Goal: Transaction & Acquisition: Obtain resource

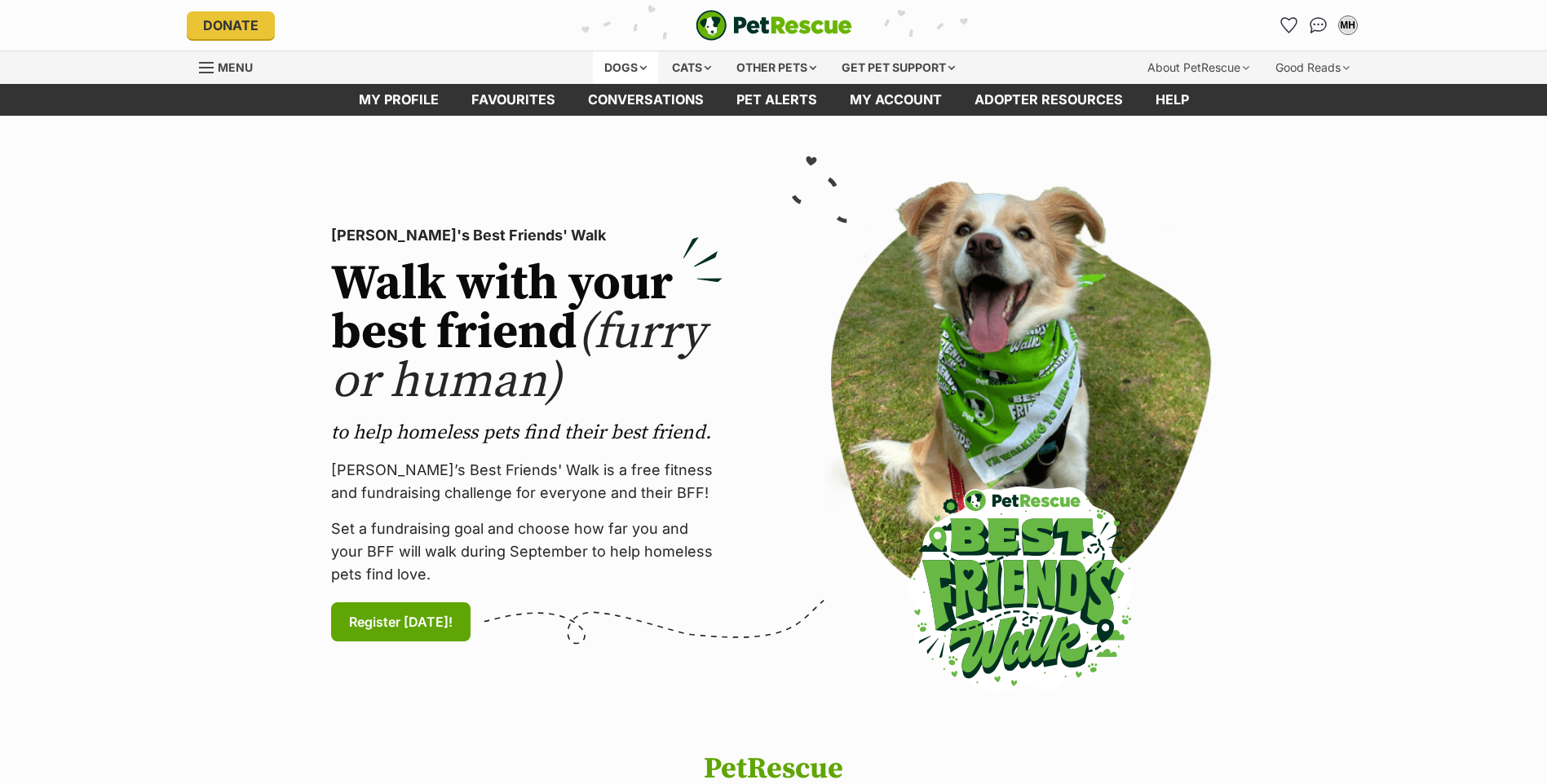
click at [632, 65] on div "Dogs" at bounding box center [625, 68] width 65 height 32
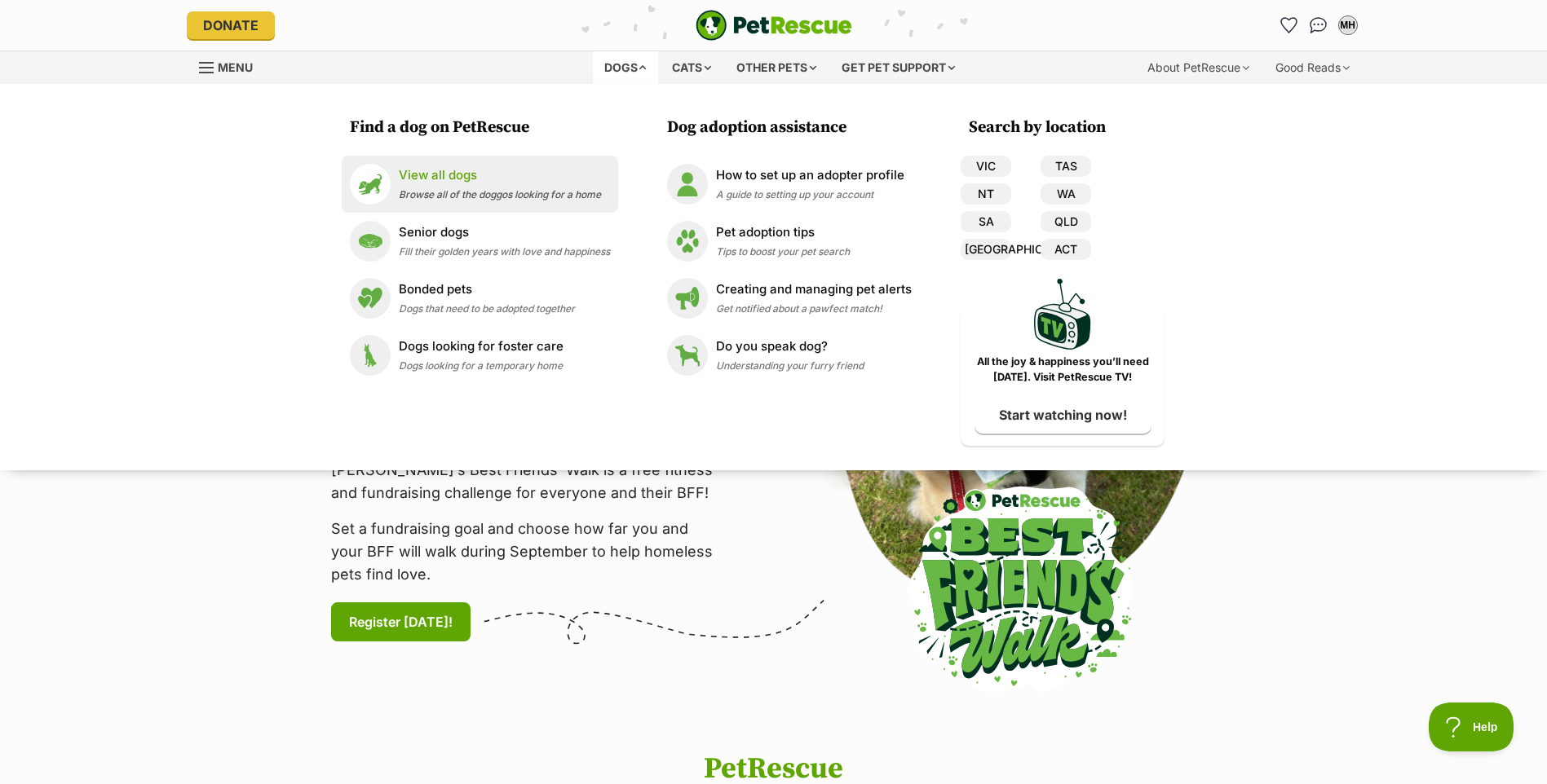
click at [419, 171] on p "View all dogs" at bounding box center [500, 176] width 203 height 19
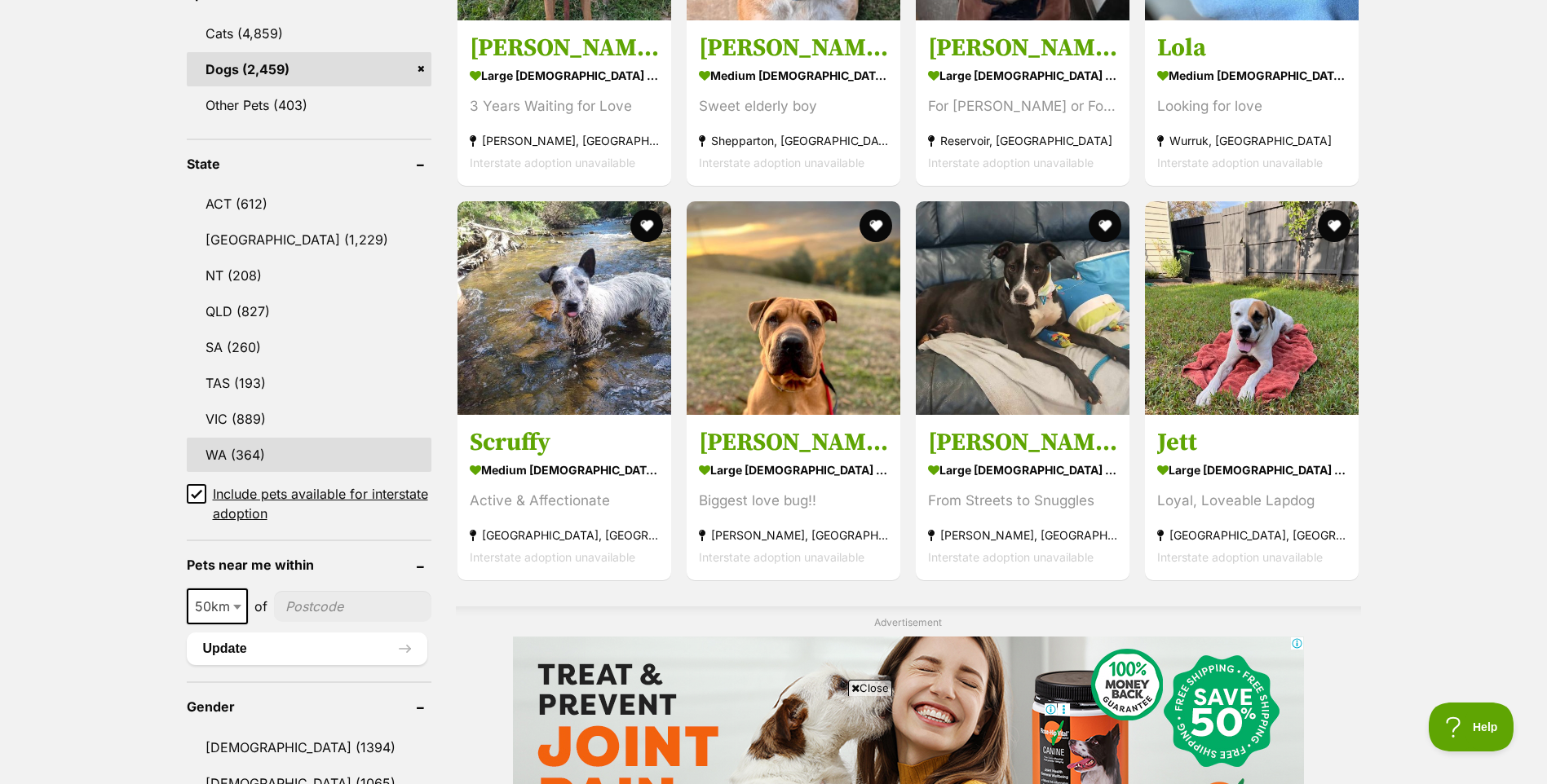
scroll to position [734, 0]
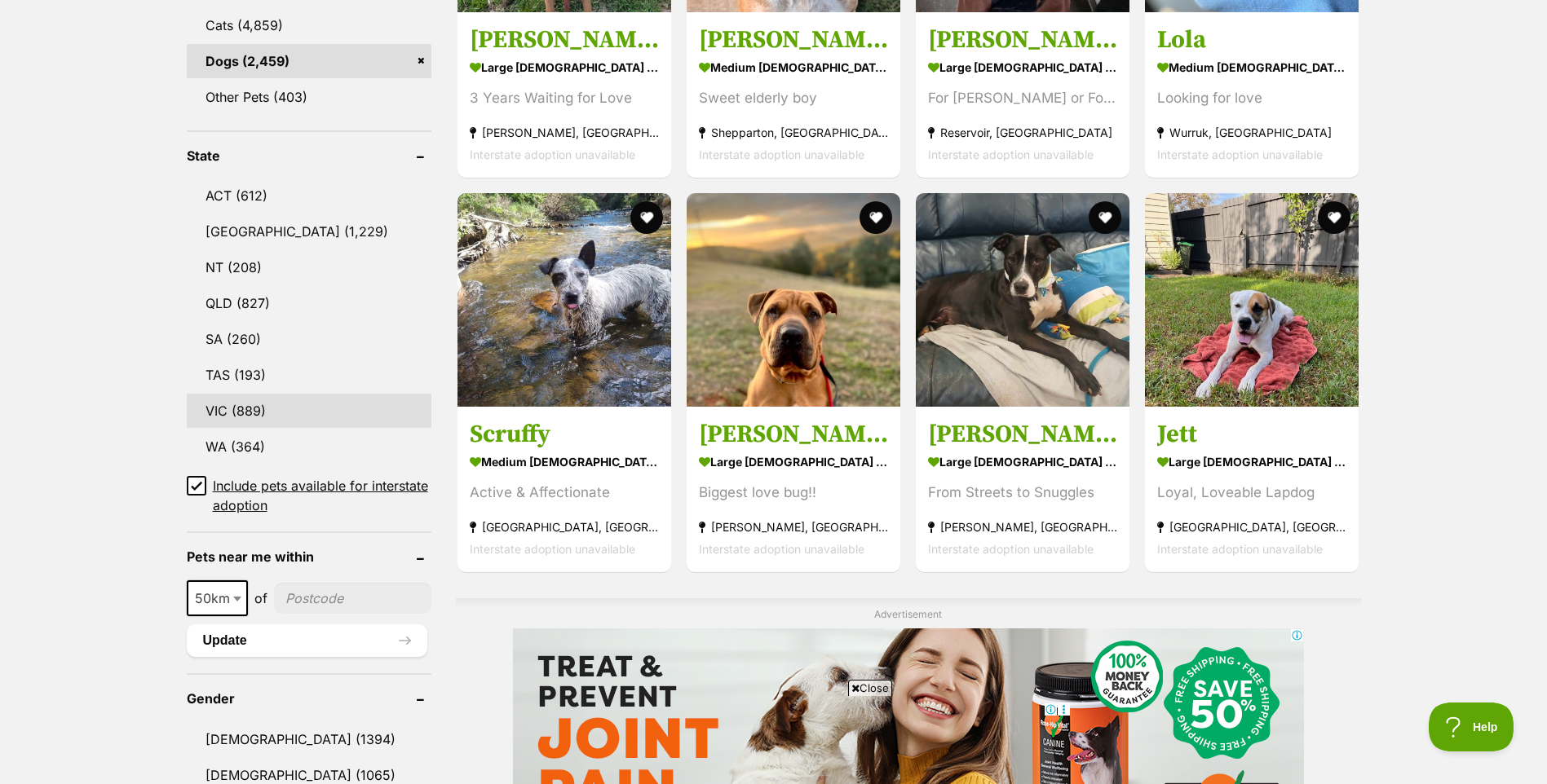
click at [264, 408] on link "VIC (889)" at bounding box center [309, 410] width 245 height 34
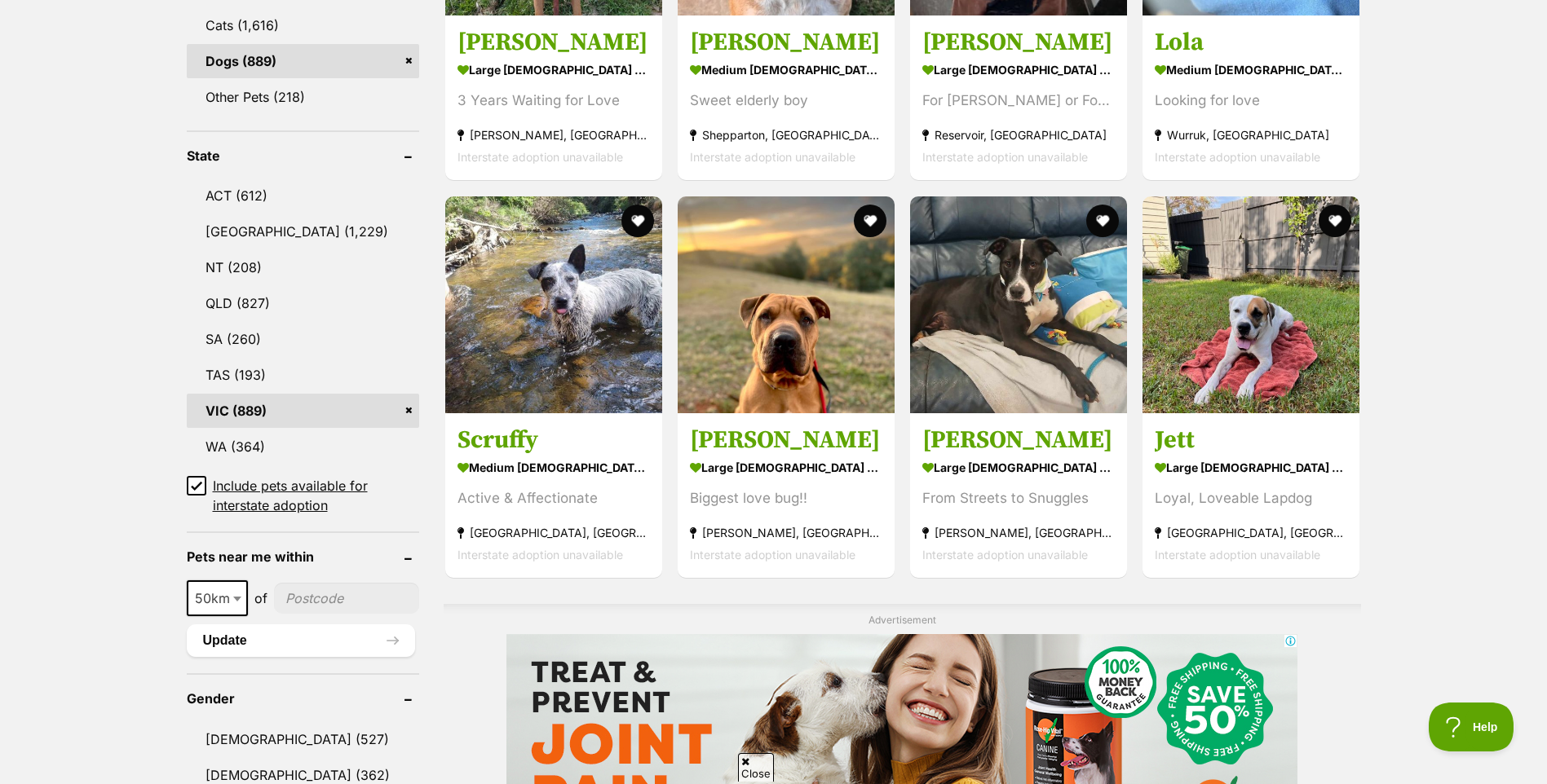
click at [200, 482] on icon at bounding box center [196, 486] width 10 height 7
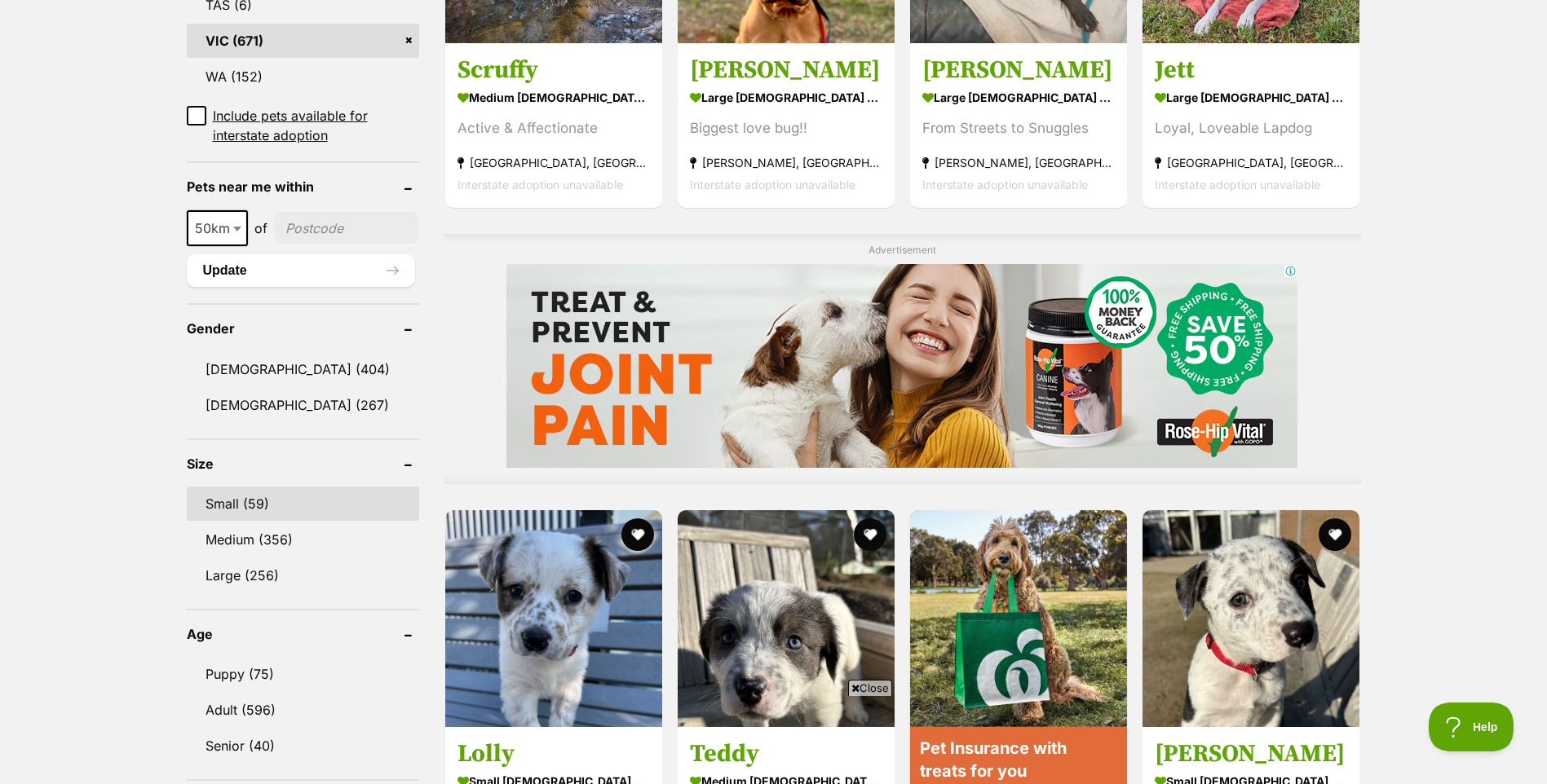
click at [255, 499] on link "Small (59)" at bounding box center [303, 504] width 232 height 34
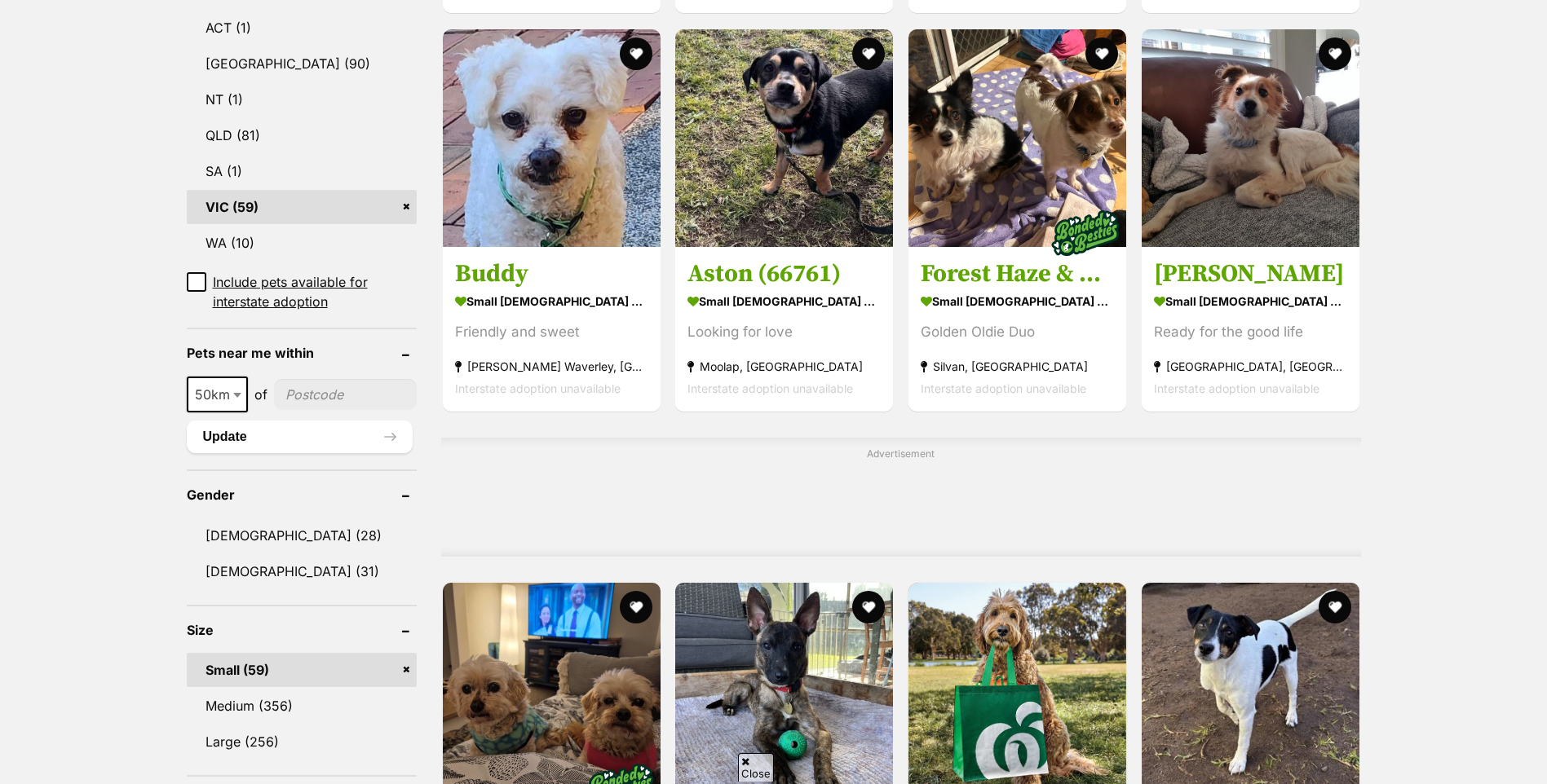
scroll to position [1059, 0]
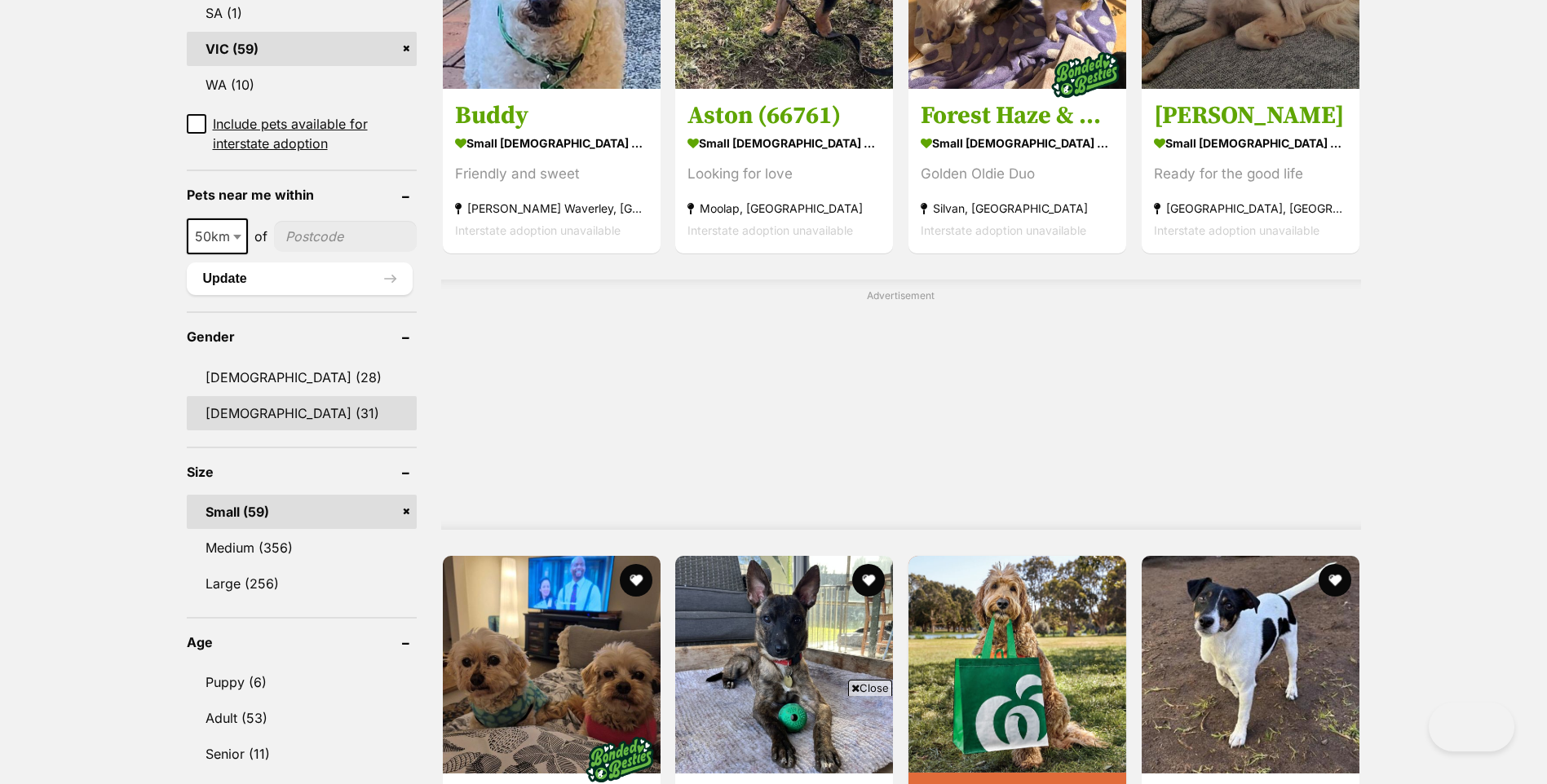
click at [267, 396] on link "[DEMOGRAPHIC_DATA] (31)" at bounding box center [301, 413] width 230 height 34
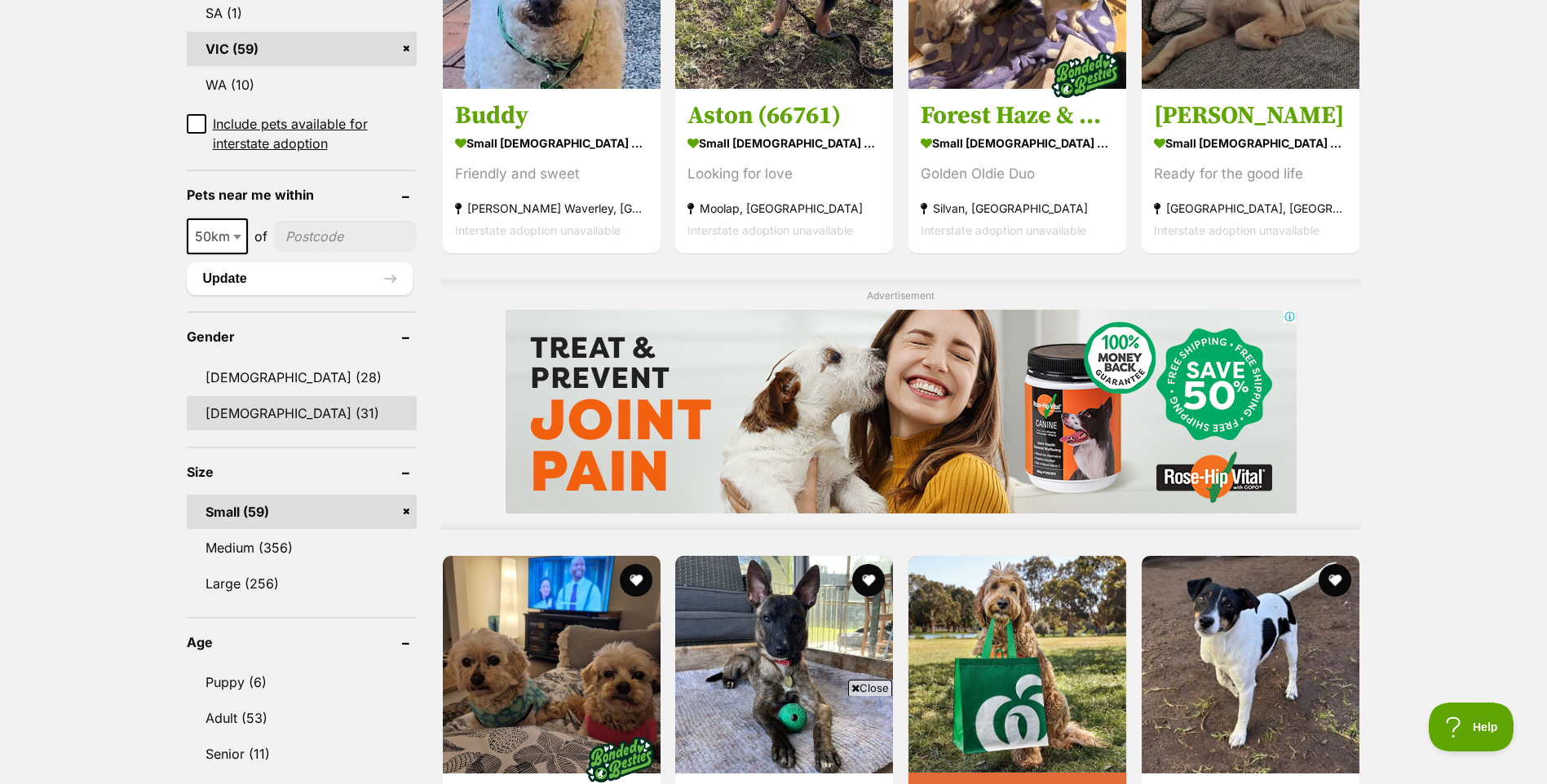
scroll to position [0, 0]
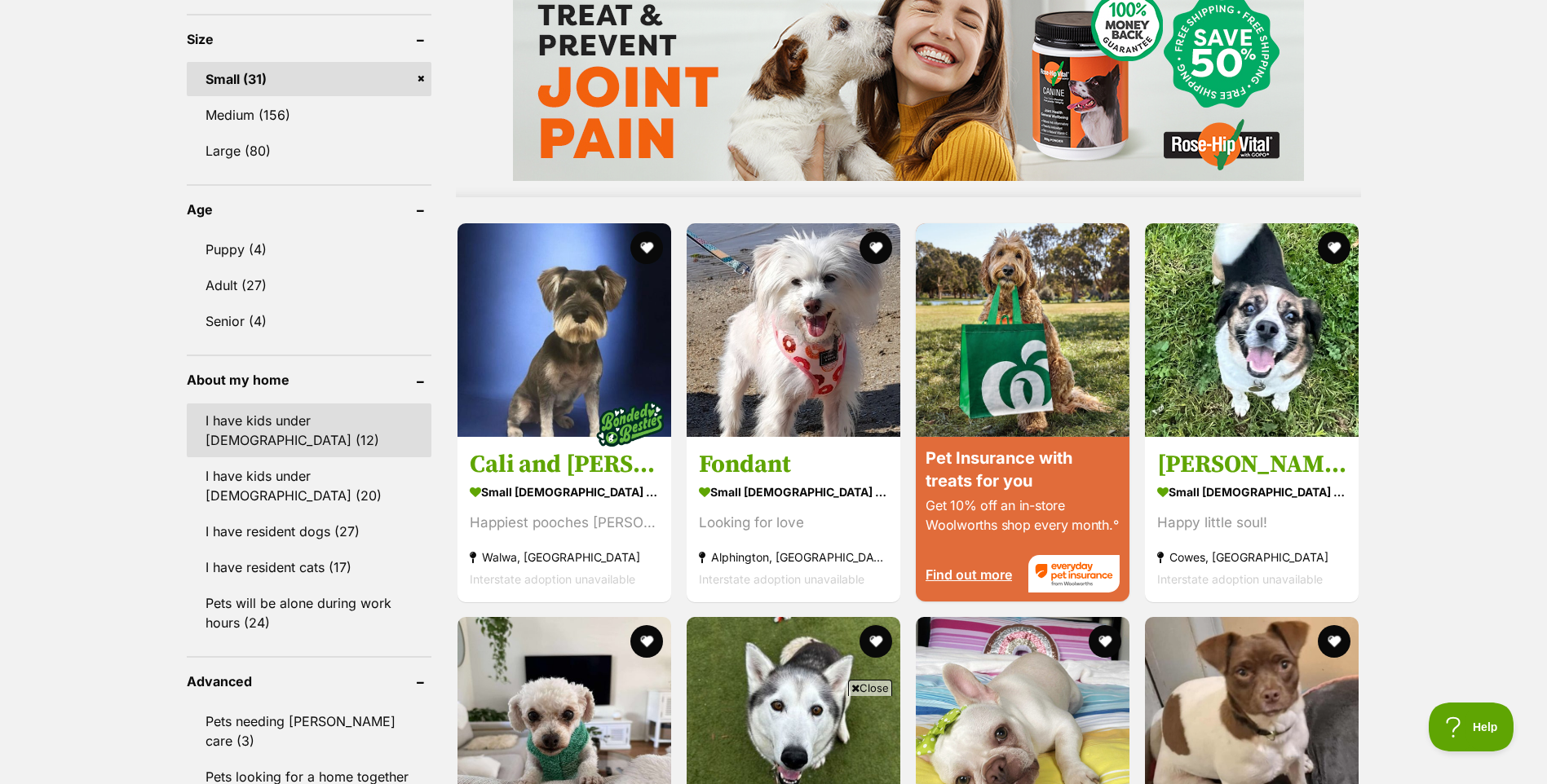
scroll to position [1386, 0]
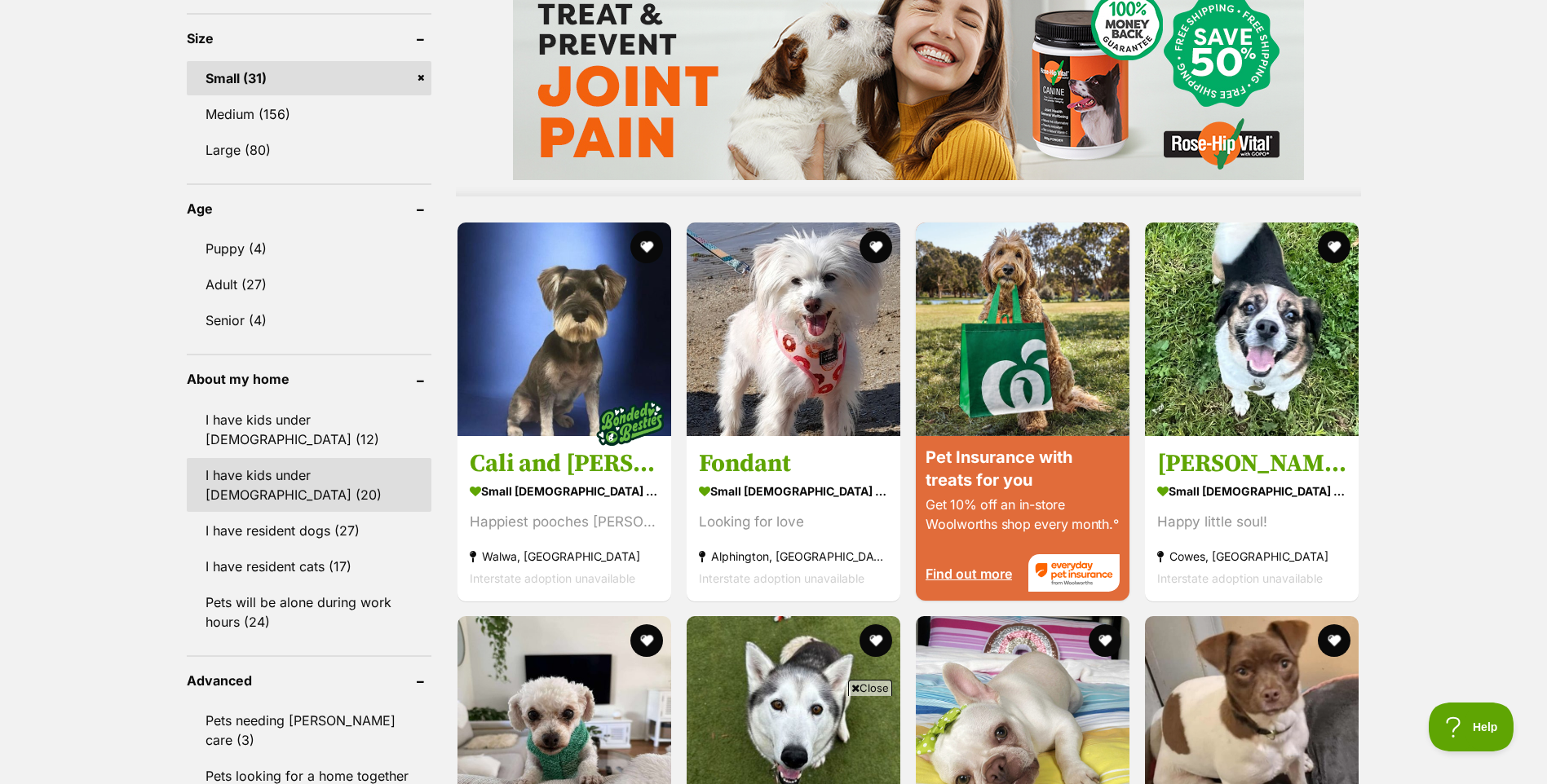
click at [395, 458] on link "I have kids under 12 years old (20)" at bounding box center [309, 485] width 245 height 54
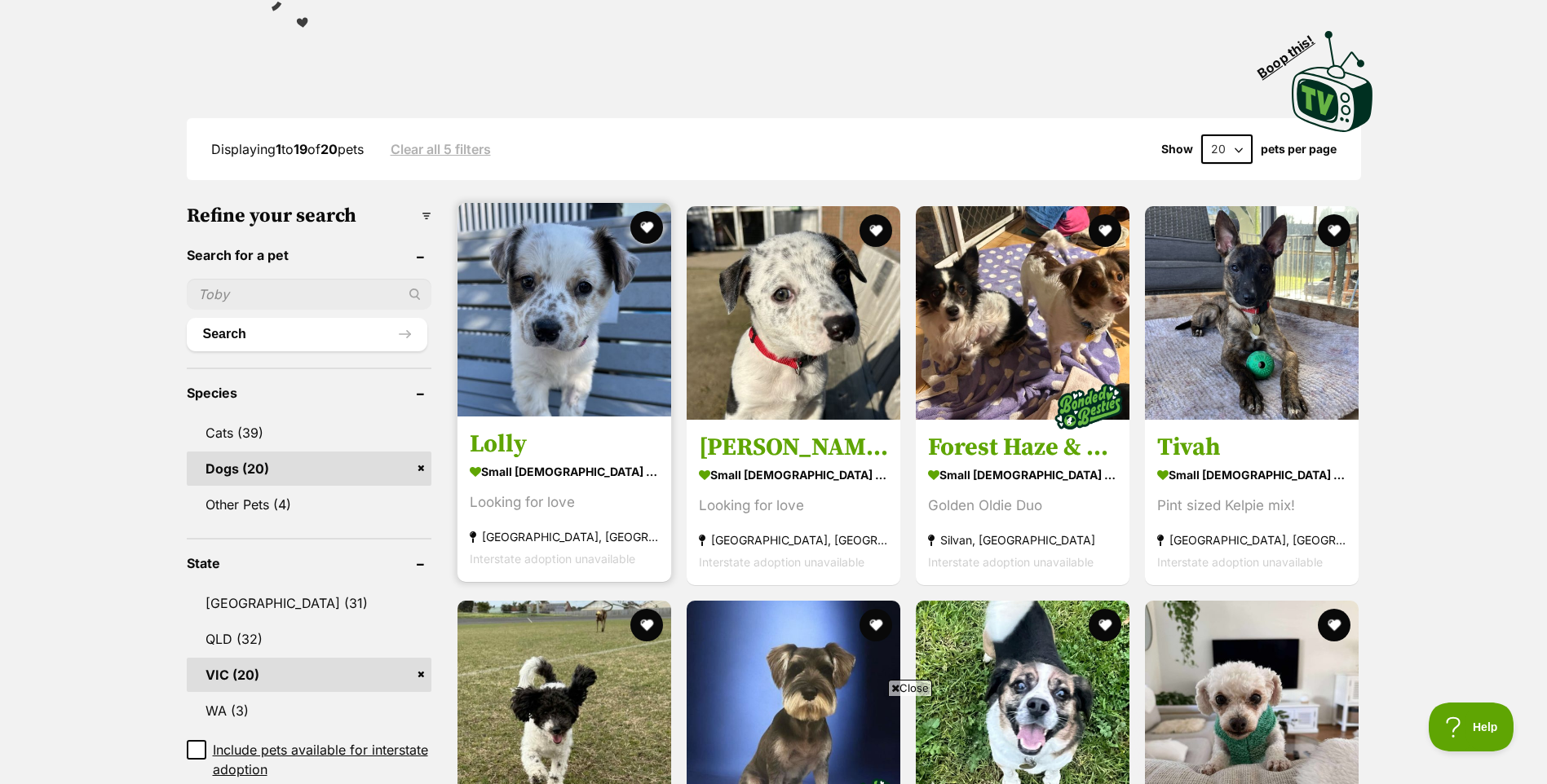
click at [498, 444] on h3 "Lolly" at bounding box center [565, 444] width 189 height 31
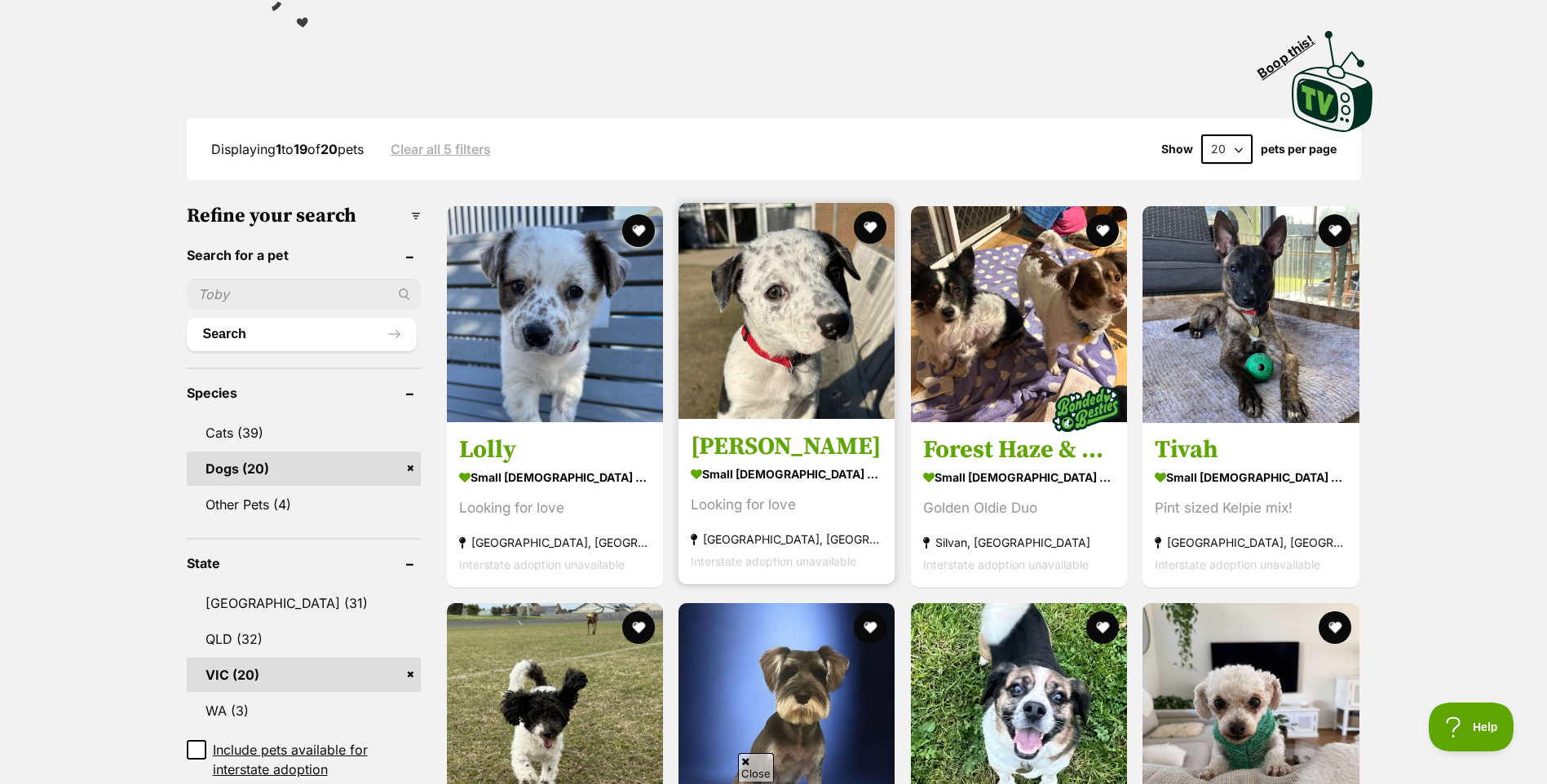
click at [741, 438] on h3 "Alice" at bounding box center [786, 446] width 192 height 31
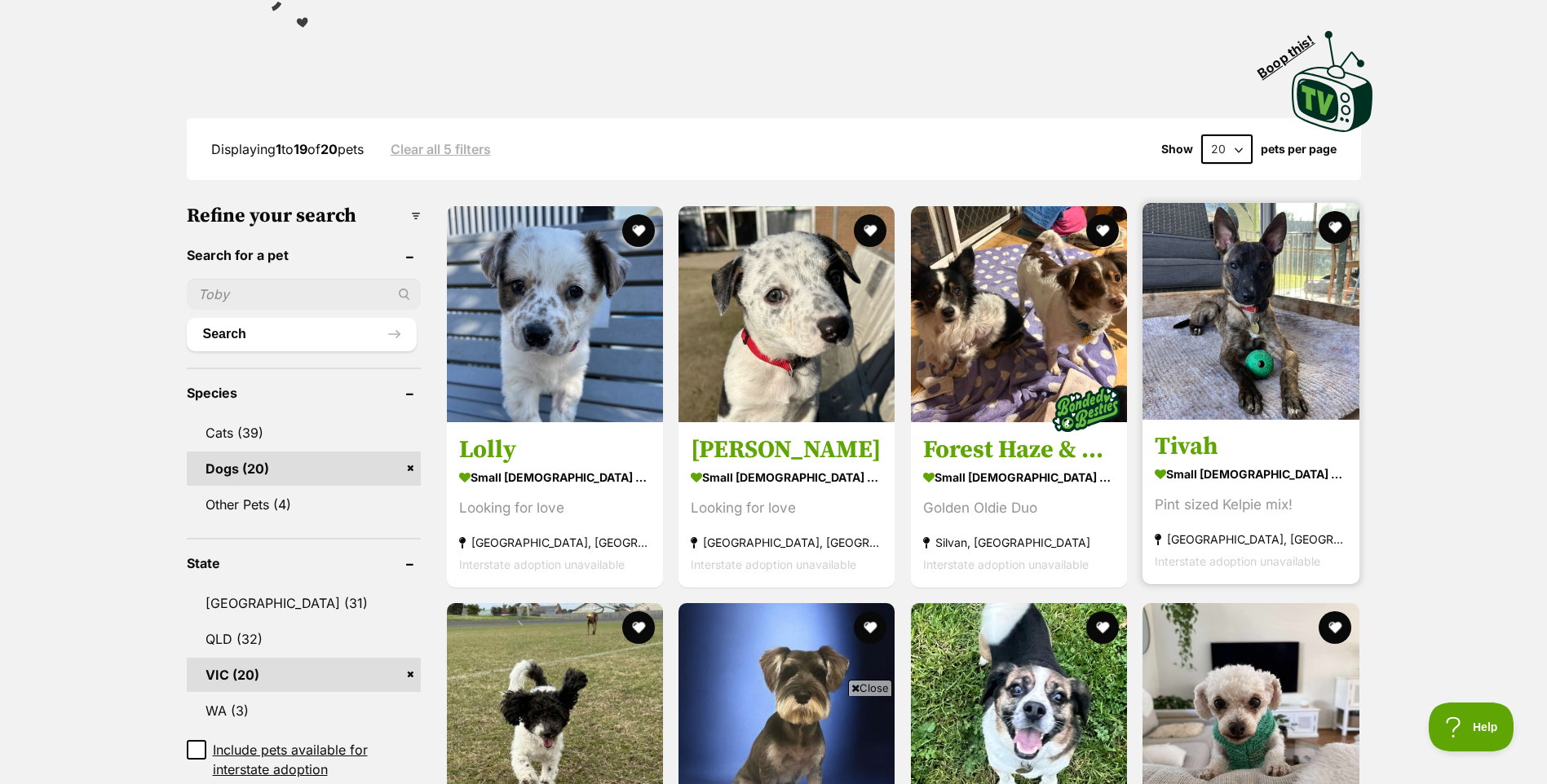
click at [1206, 446] on h3 "Tivah" at bounding box center [1251, 446] width 193 height 31
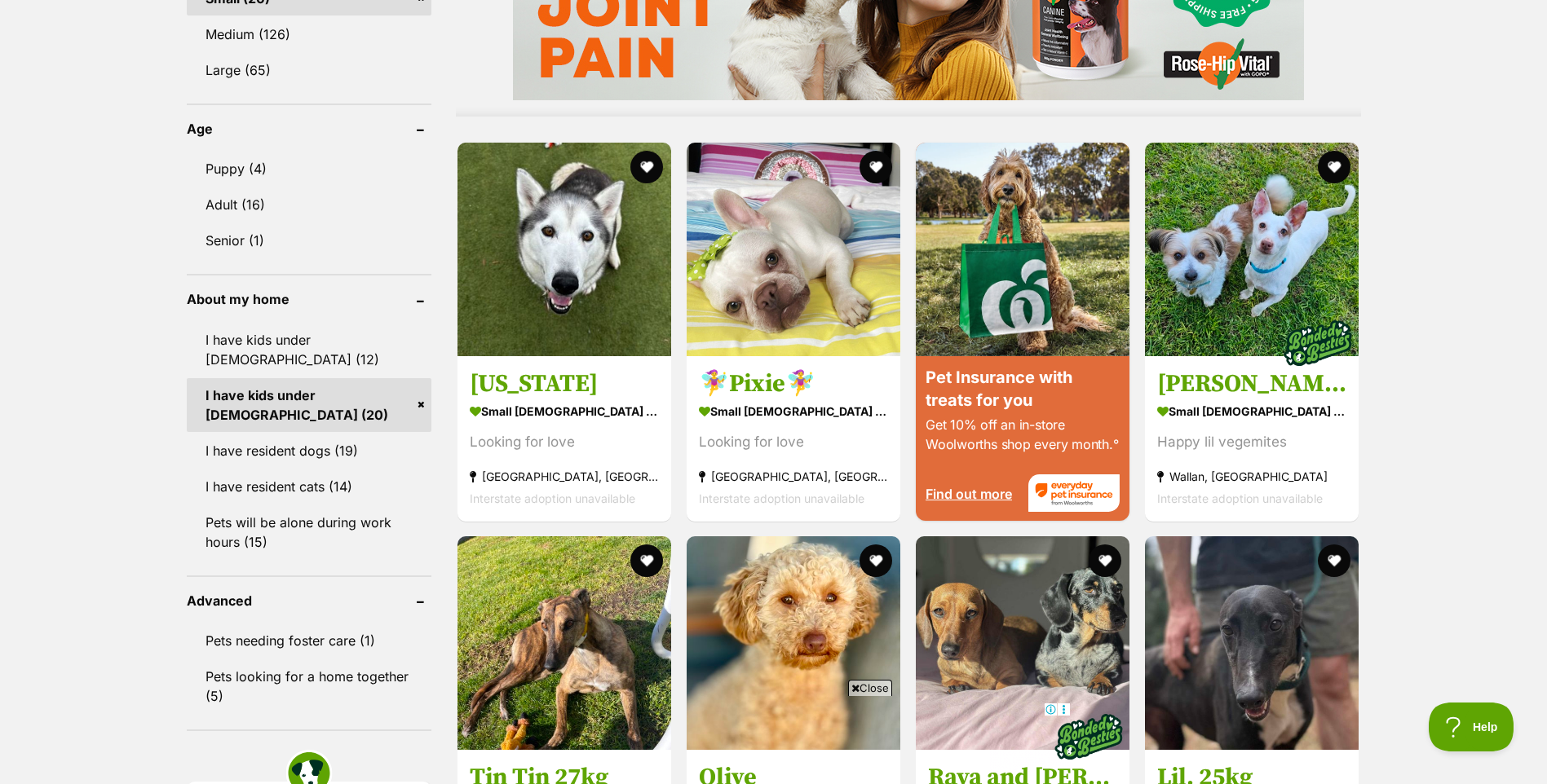
scroll to position [1467, 0]
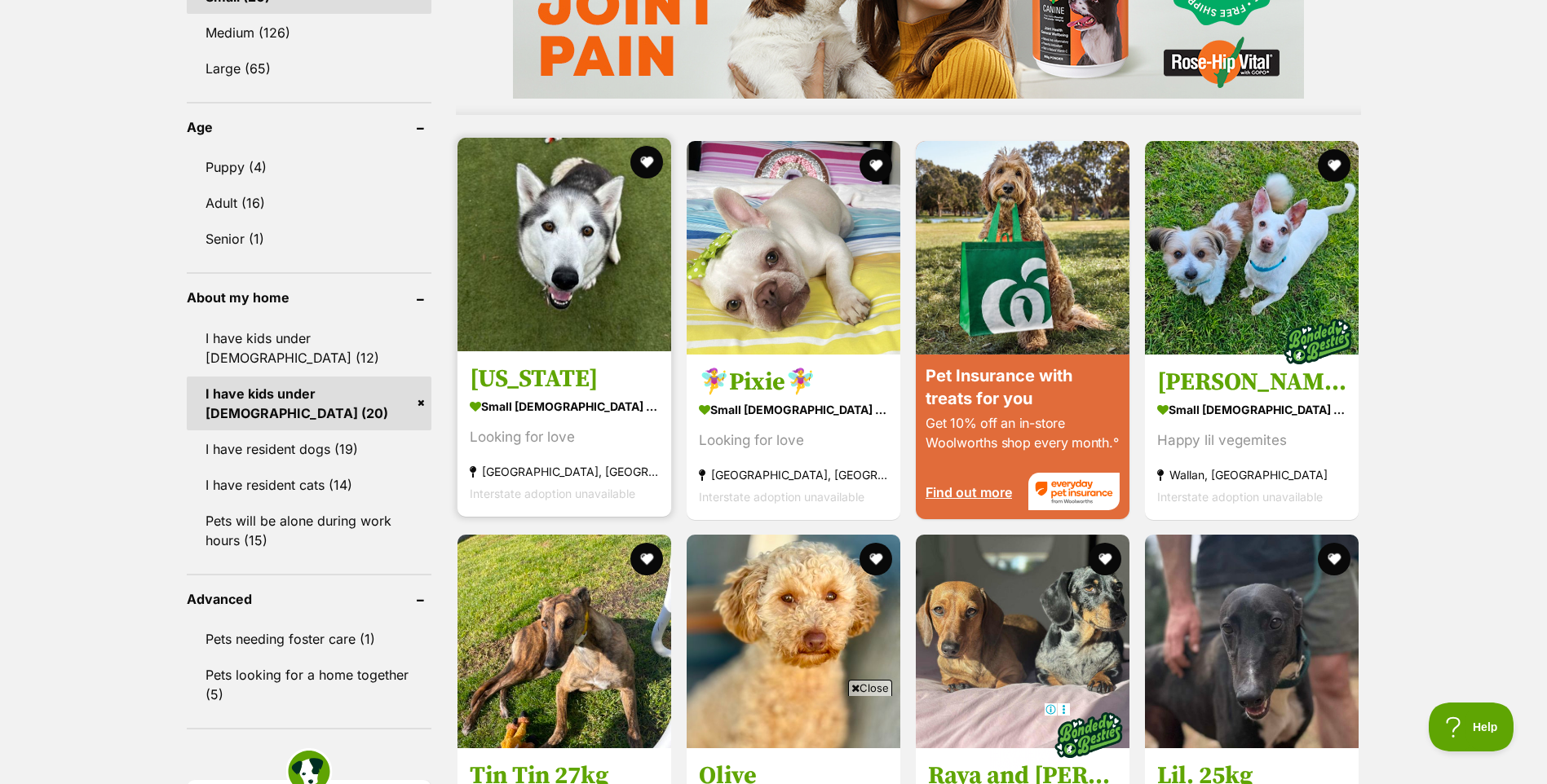
click at [512, 379] on h3 "[US_STATE]" at bounding box center [565, 378] width 189 height 31
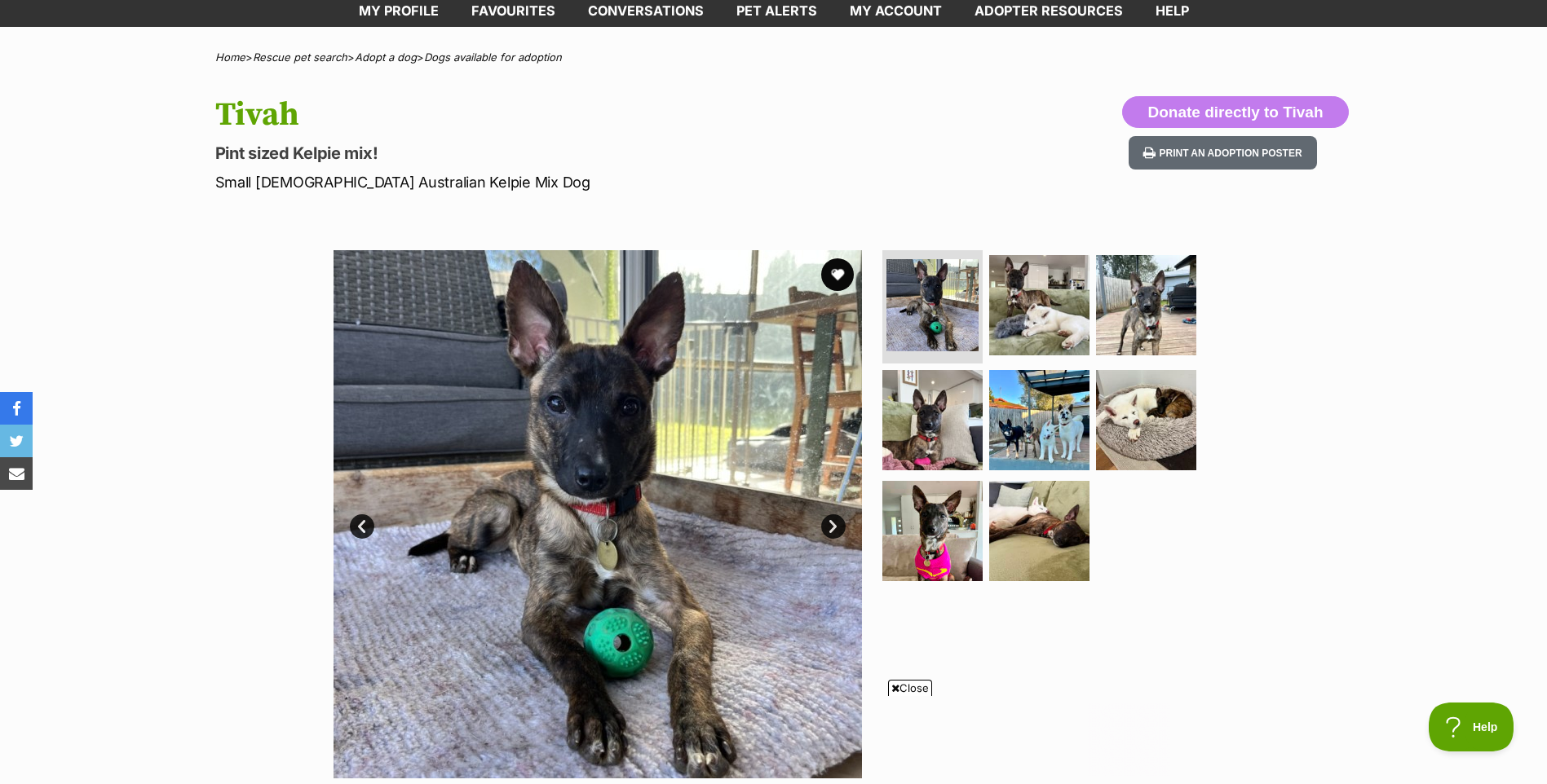
scroll to position [82, 0]
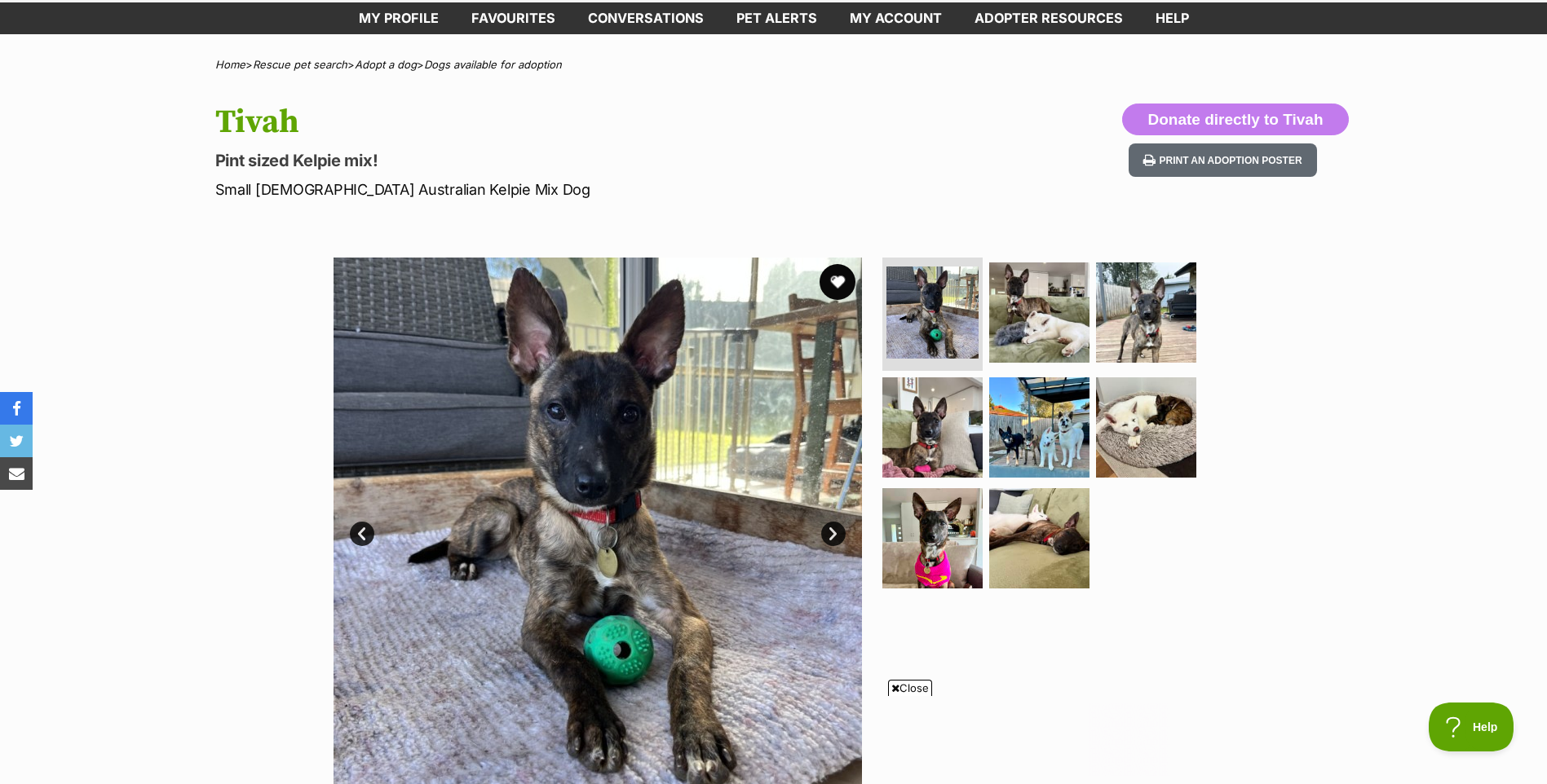
click at [841, 281] on button "favourite" at bounding box center [837, 282] width 36 height 36
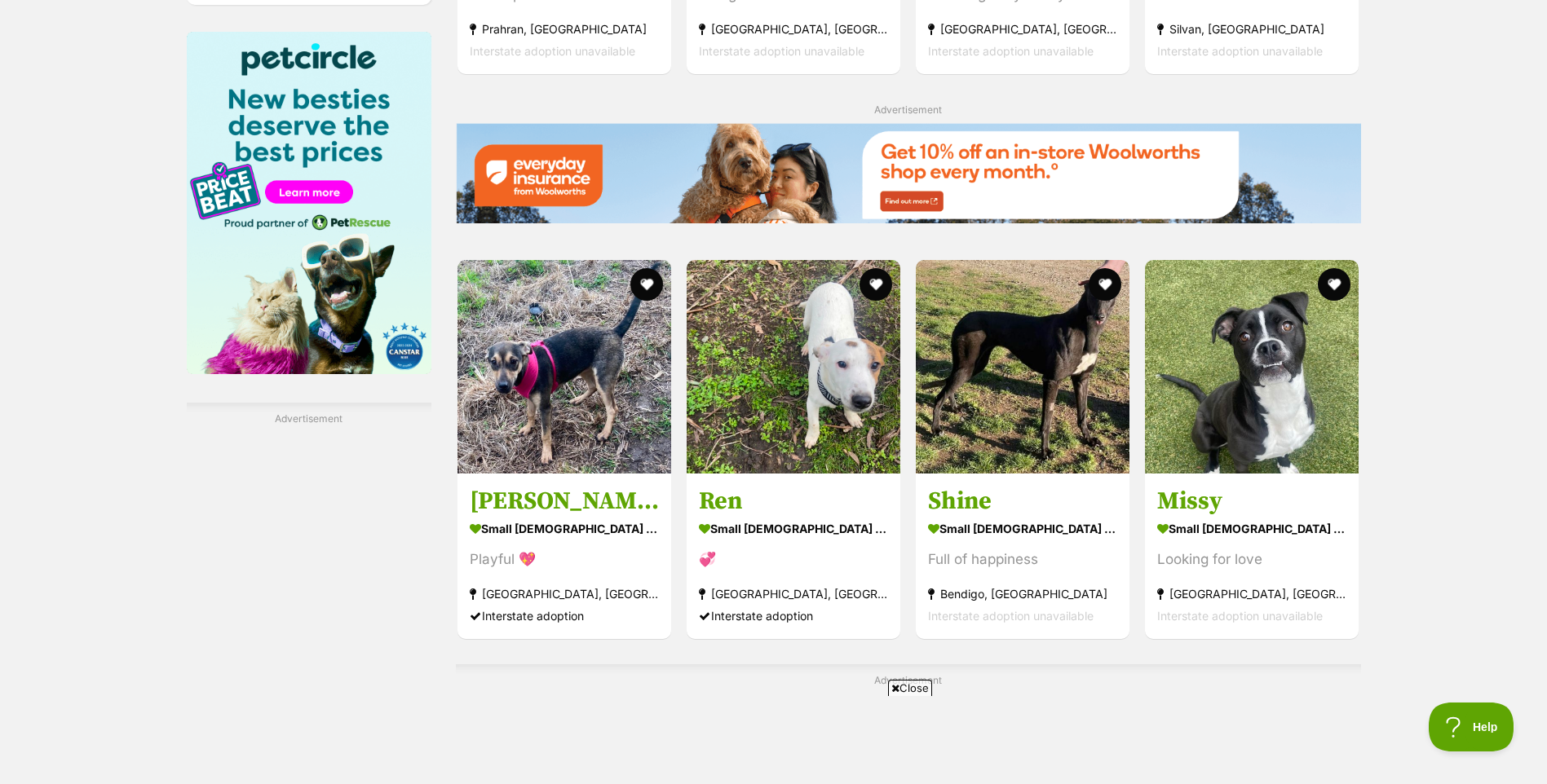
scroll to position [2336, 0]
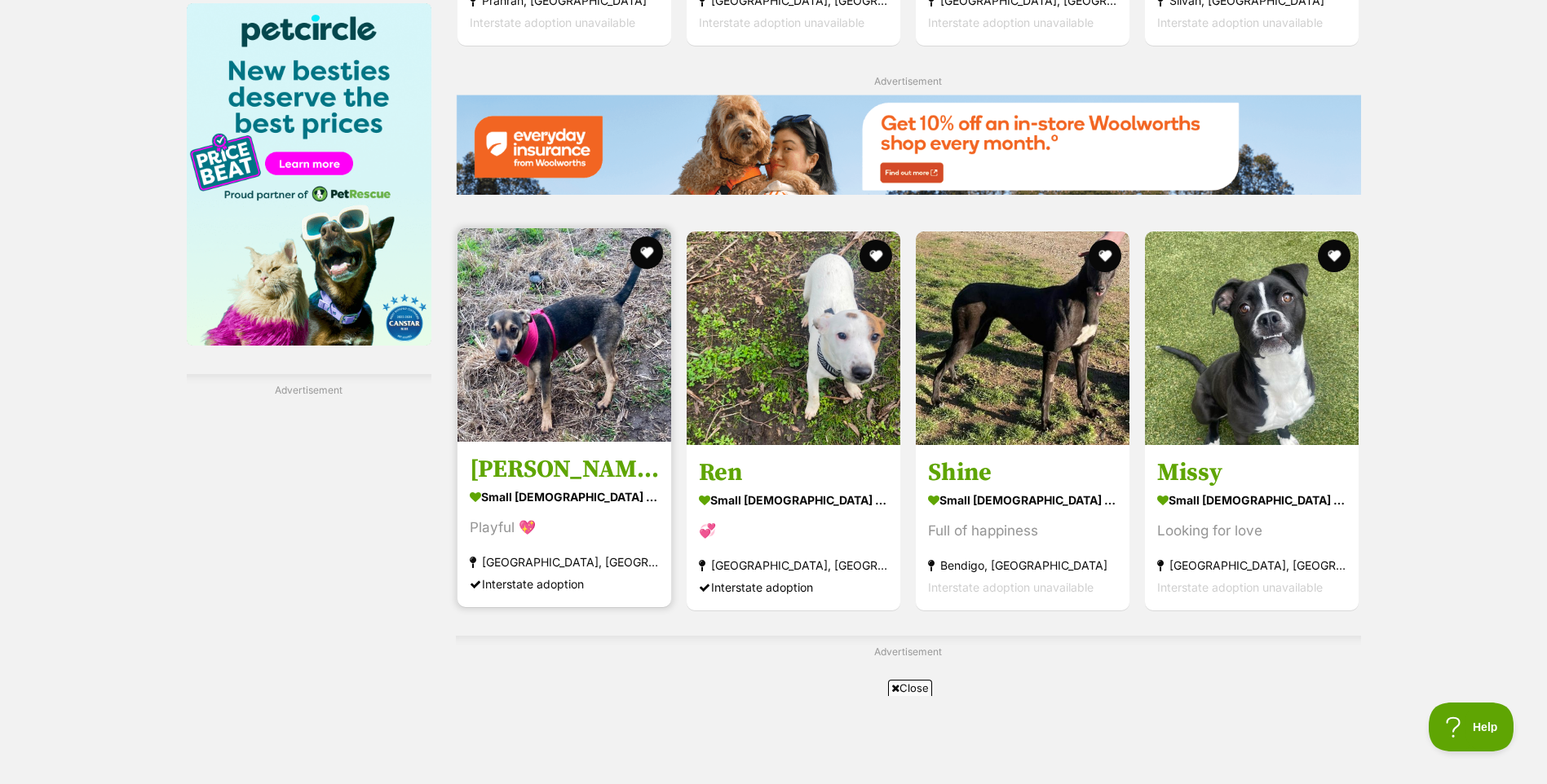
click at [577, 333] on img at bounding box center [564, 335] width 213 height 213
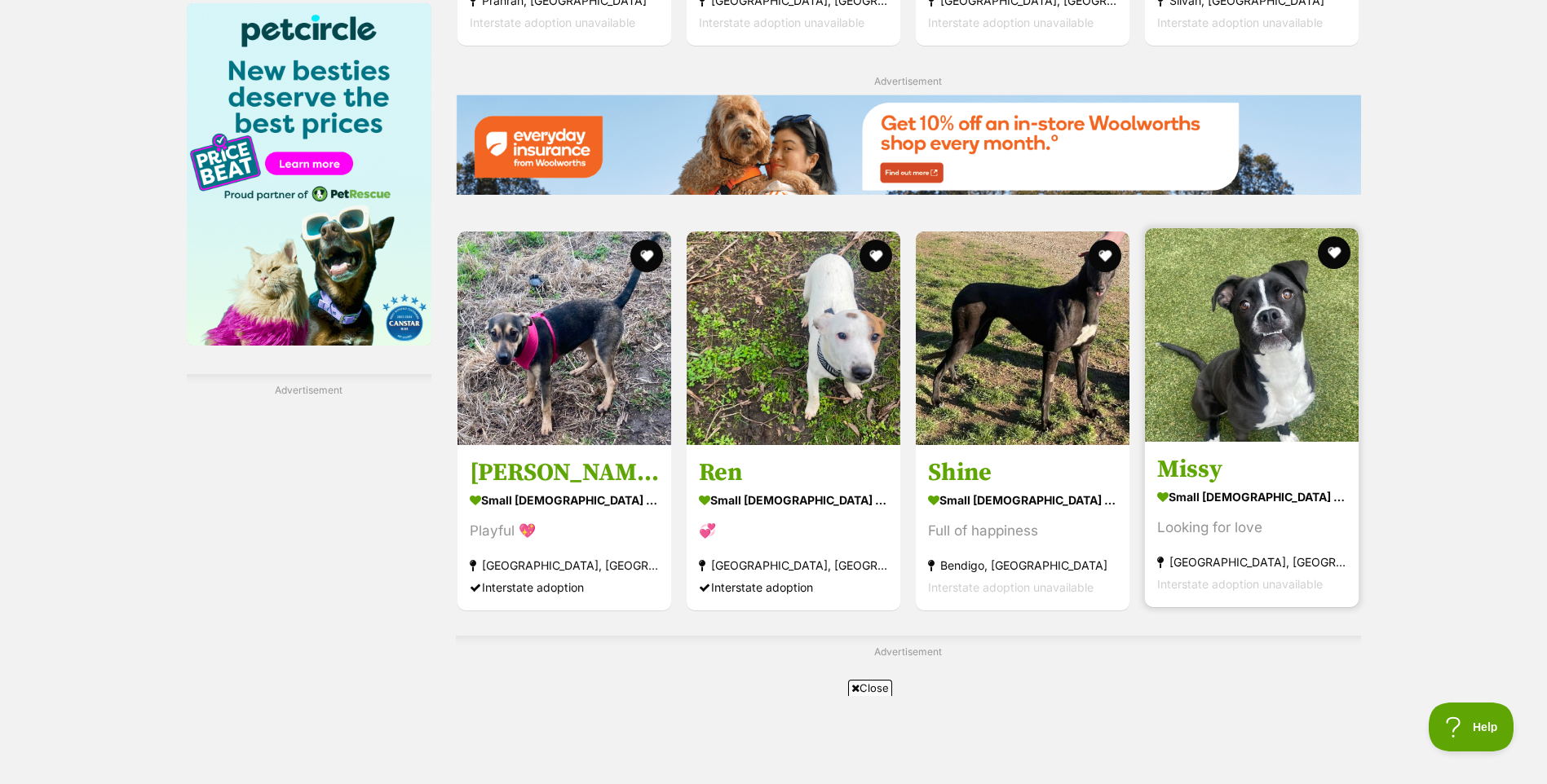
scroll to position [0, 0]
click at [1211, 471] on h3 "Missy" at bounding box center [1252, 469] width 189 height 31
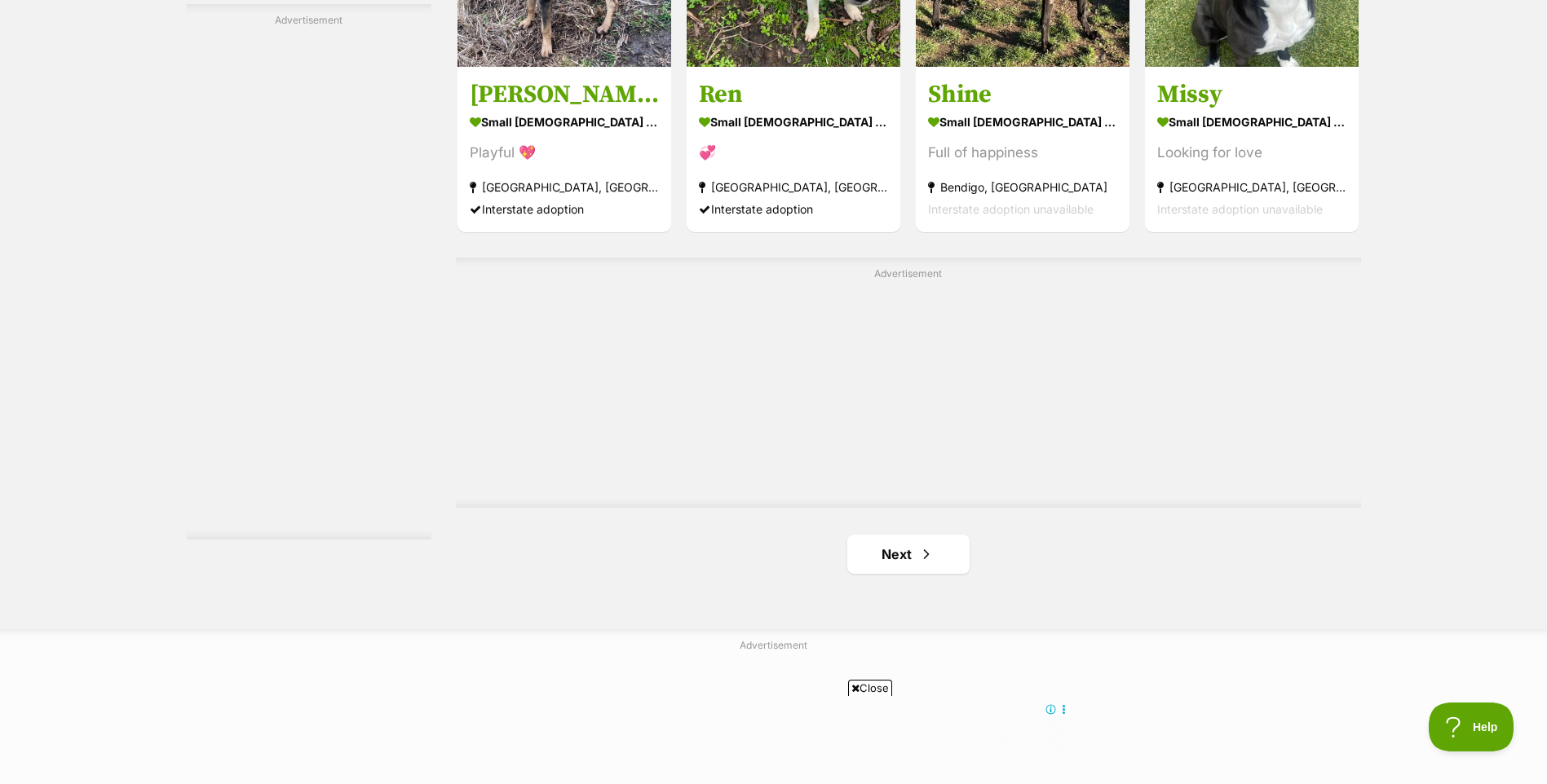
scroll to position [2743, 0]
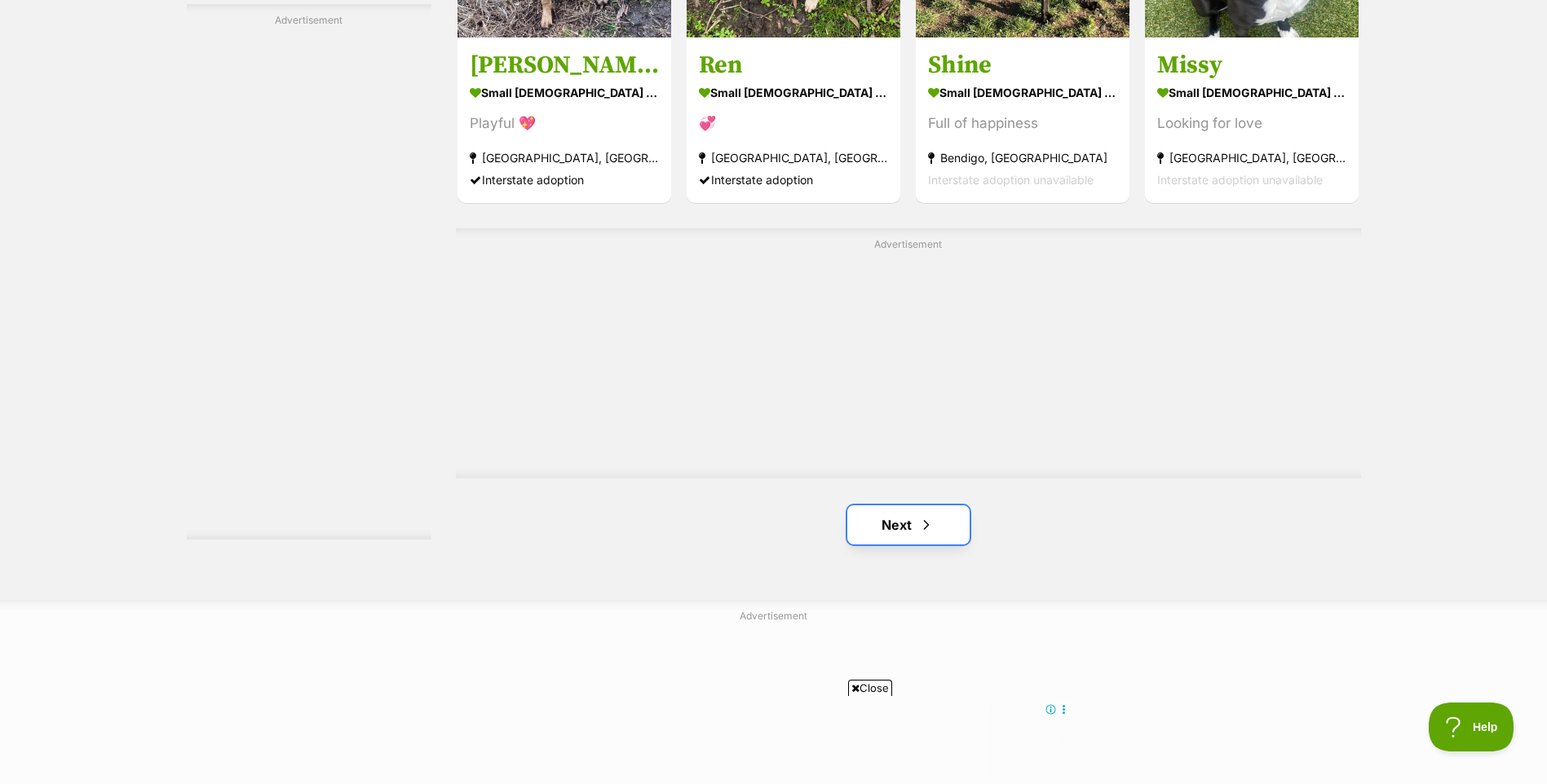
click at [908, 523] on link "Next" at bounding box center [909, 524] width 122 height 39
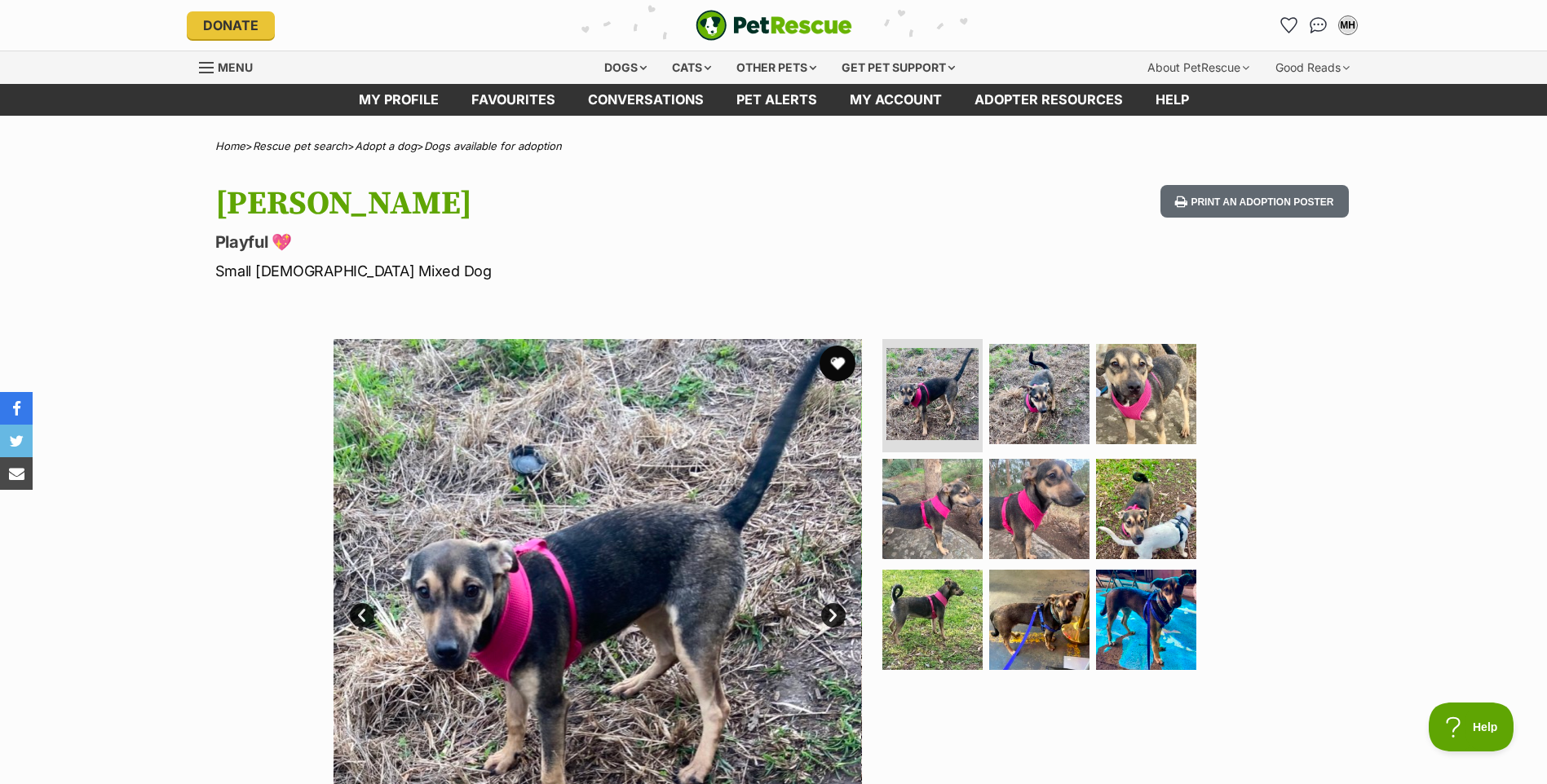
click at [837, 367] on button "favourite" at bounding box center [837, 364] width 36 height 36
click at [1144, 525] on img at bounding box center [1145, 509] width 105 height 105
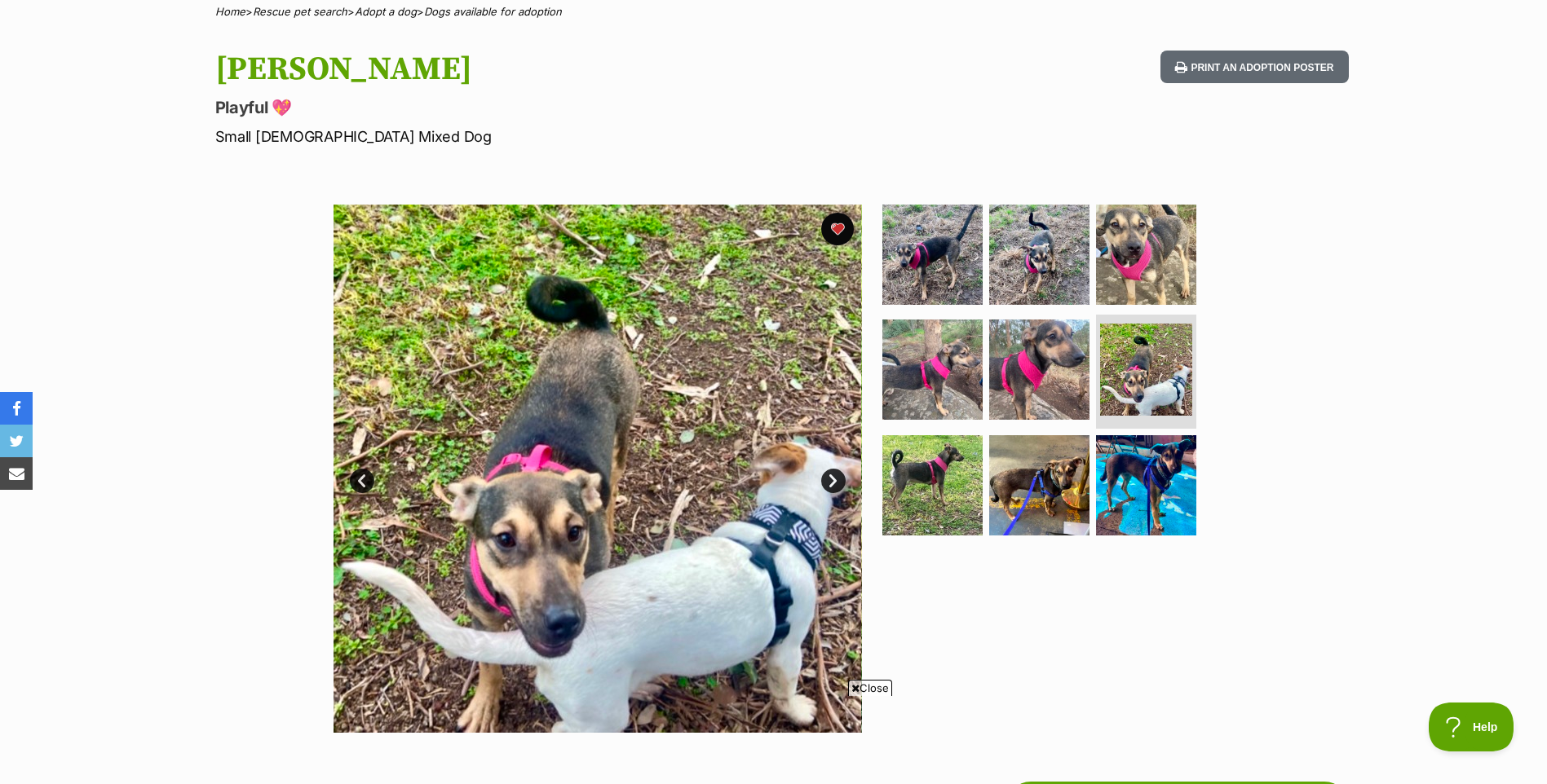
scroll to position [163, 0]
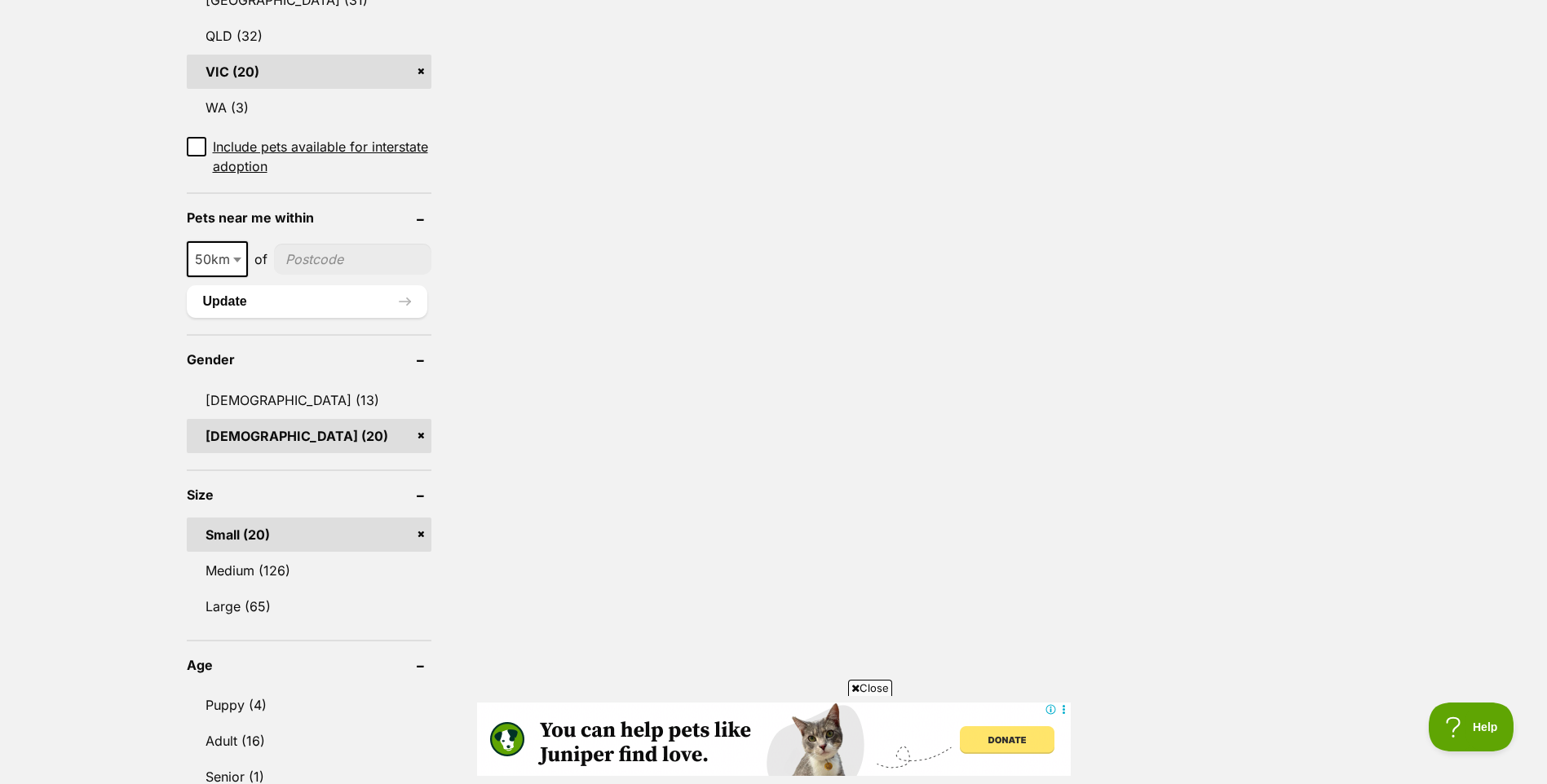
scroll to position [978, 0]
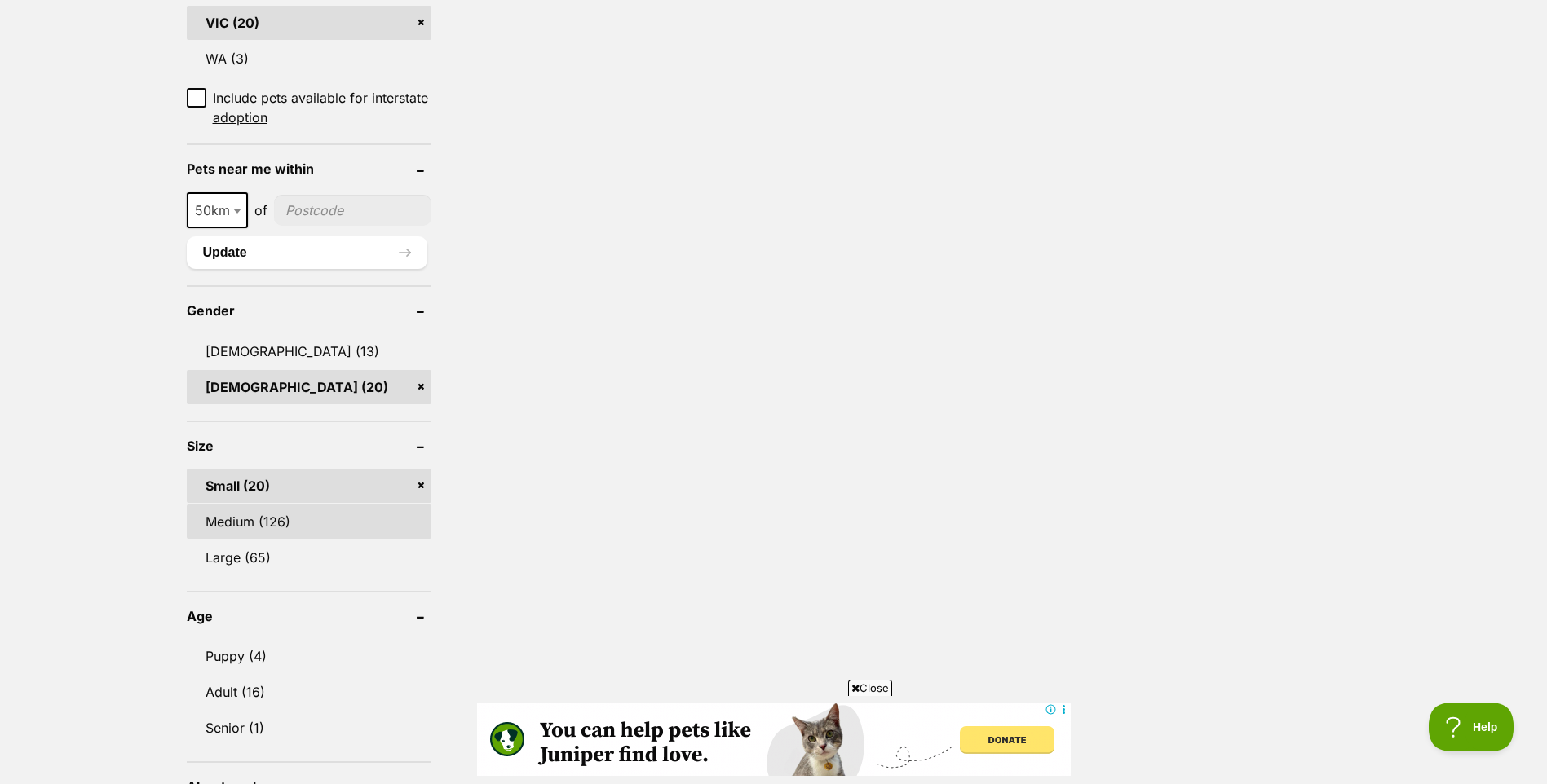
click at [249, 523] on link "Medium (126)" at bounding box center [309, 522] width 245 height 34
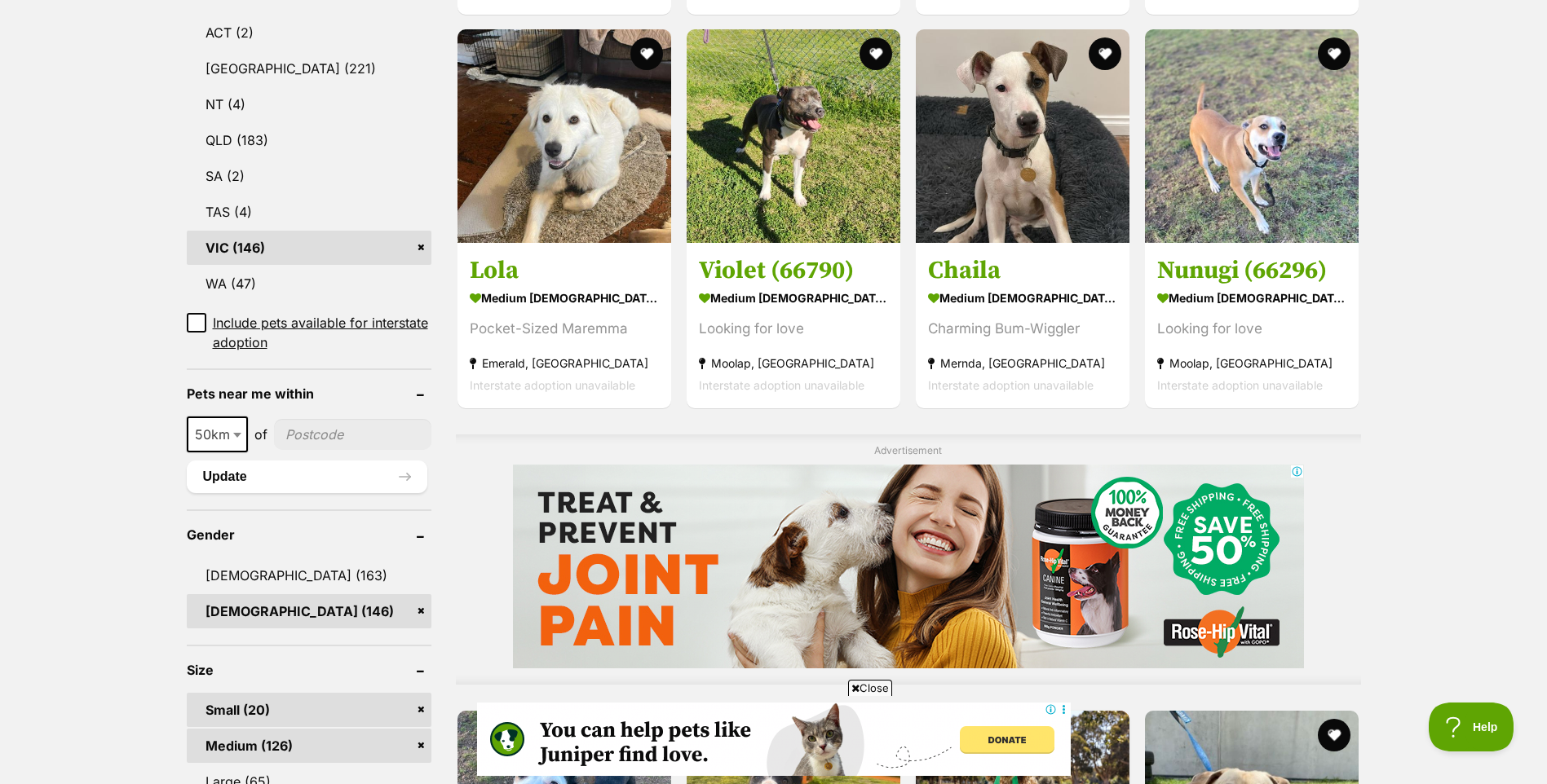
click at [420, 708] on link "Small (20)" at bounding box center [309, 710] width 245 height 34
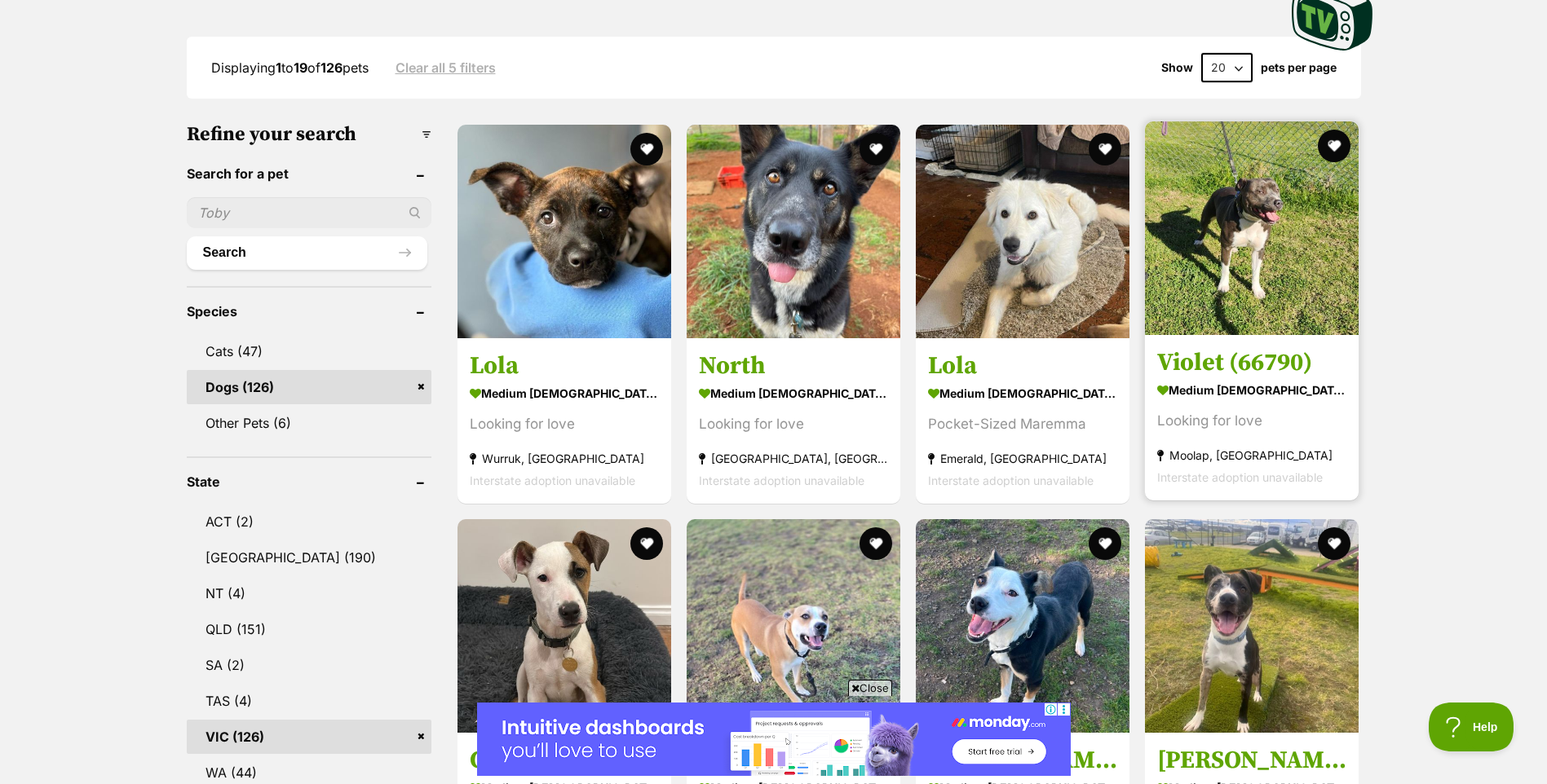
click at [1240, 376] on h3 "Violet (66790)" at bounding box center [1252, 363] width 189 height 31
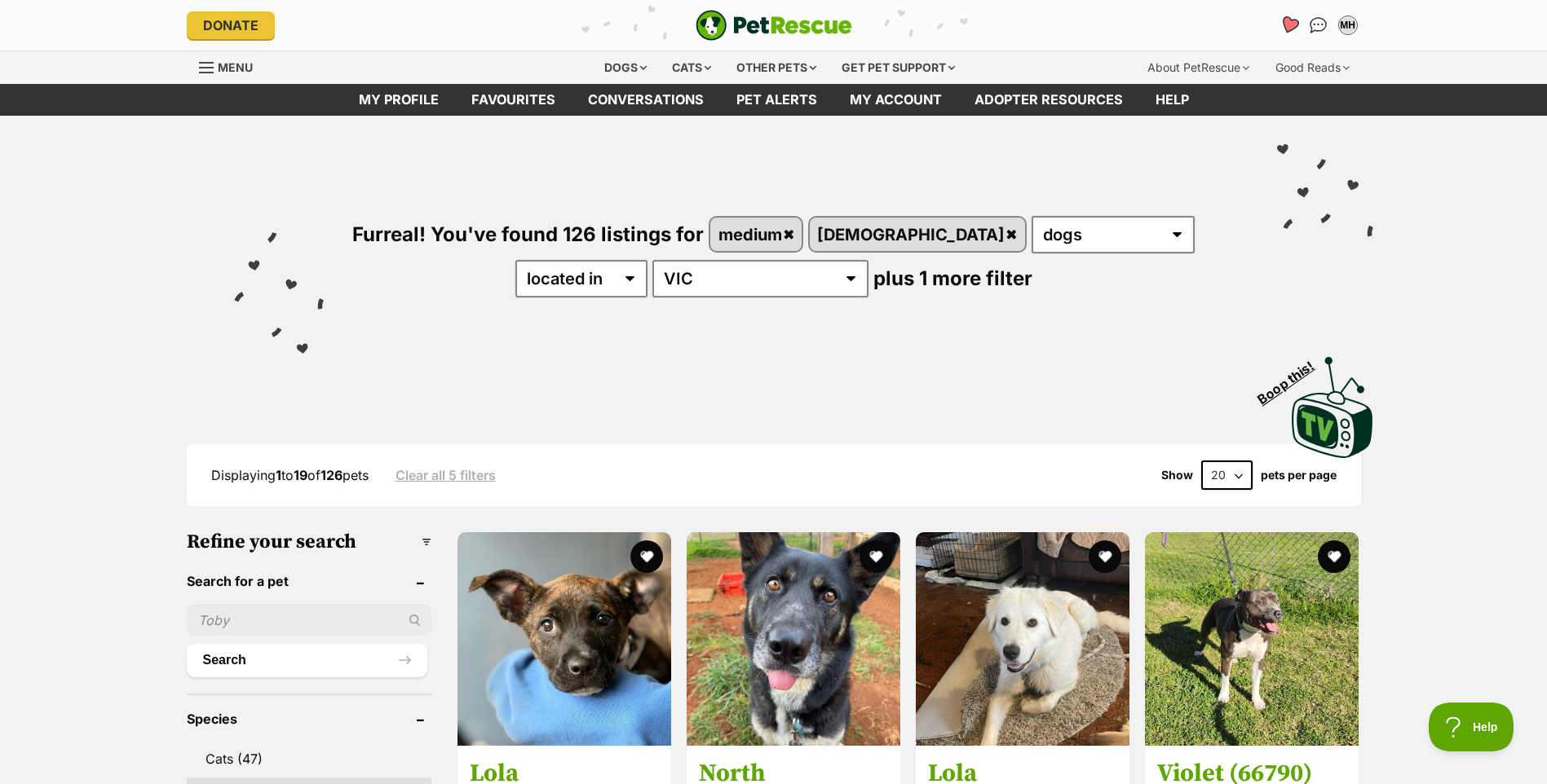
click at [1289, 25] on icon "Favourites" at bounding box center [1289, 24] width 20 height 19
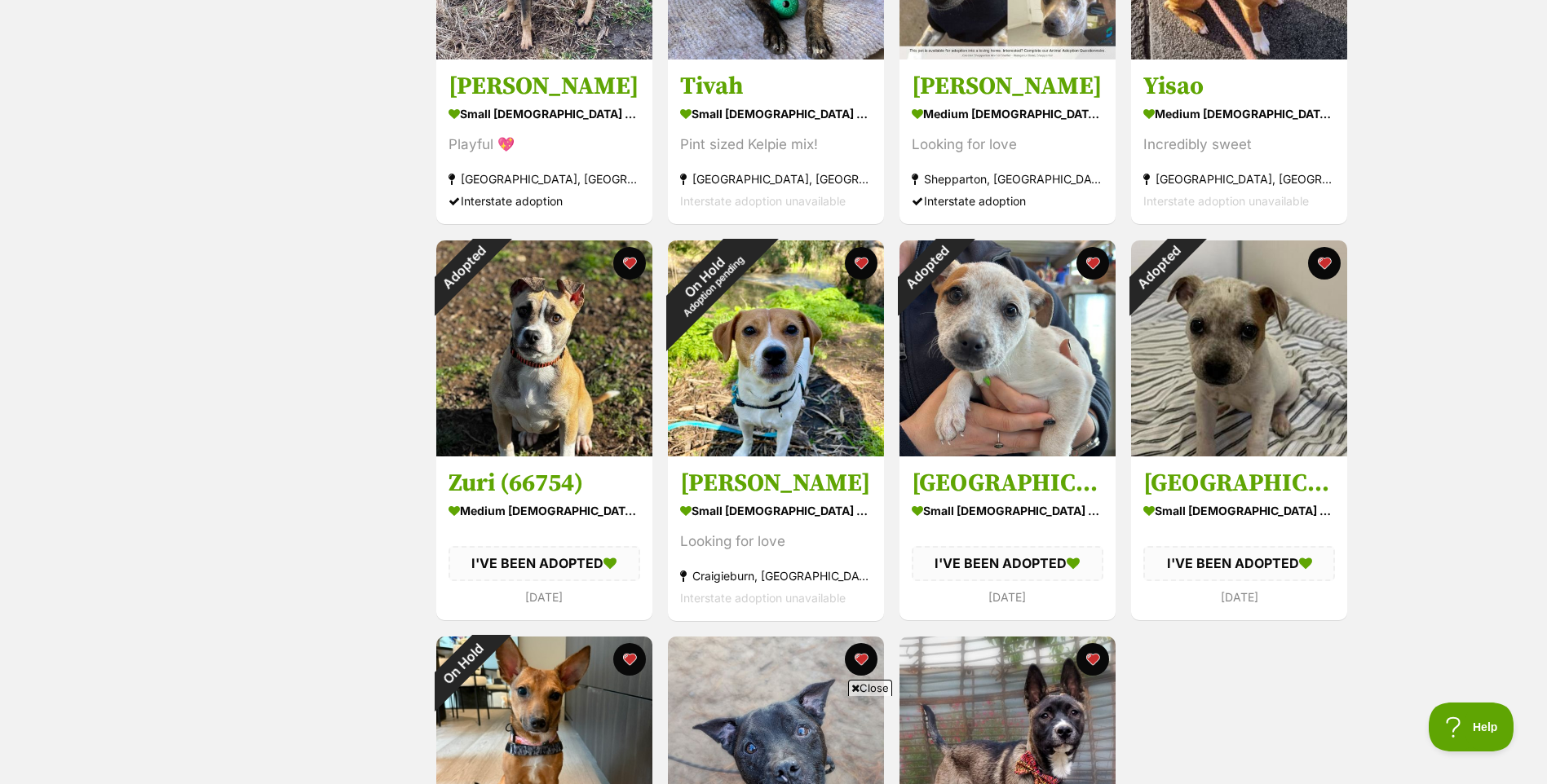
scroll to position [408, 0]
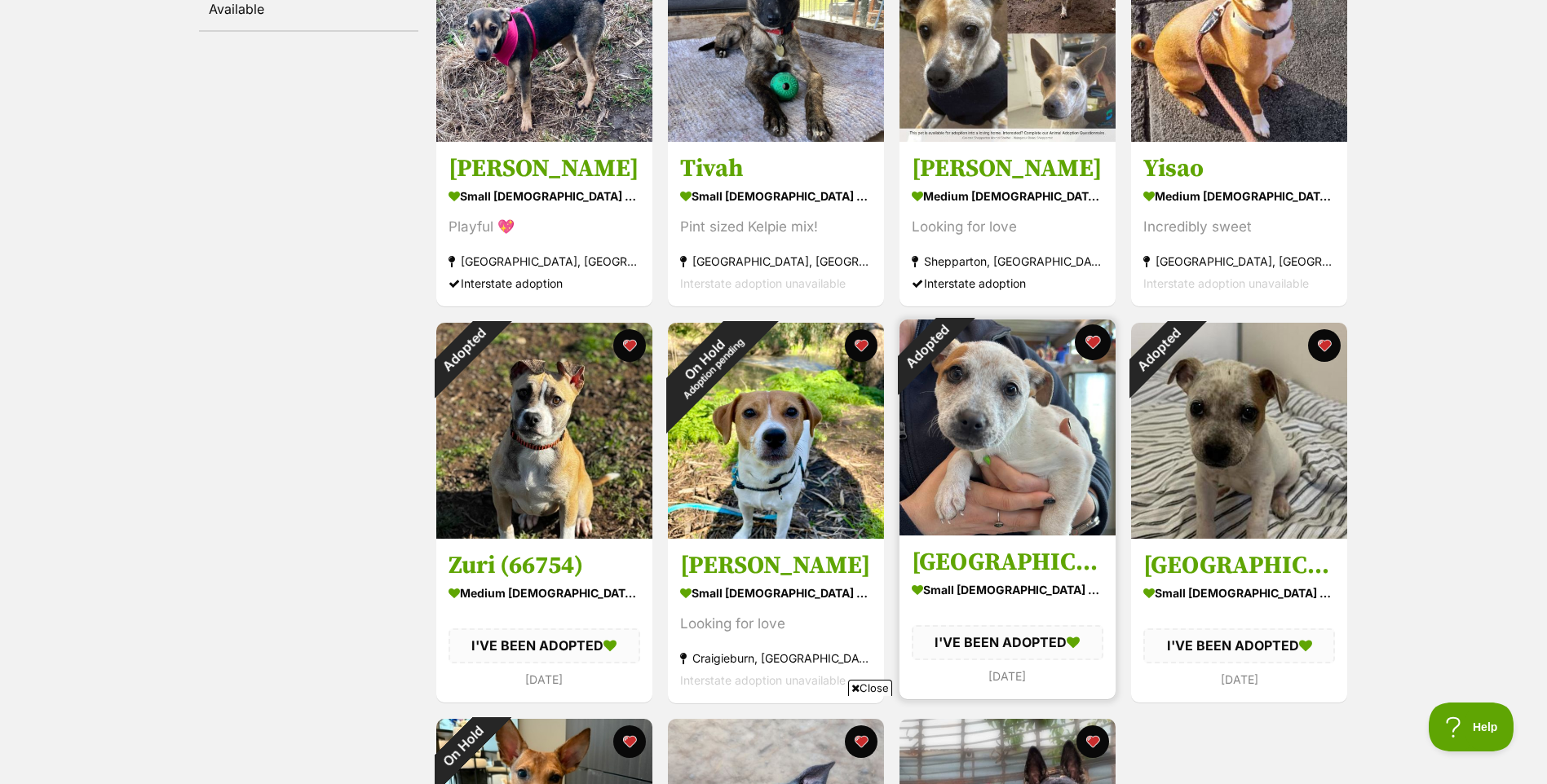
click at [1092, 338] on button "favourite" at bounding box center [1093, 342] width 36 height 36
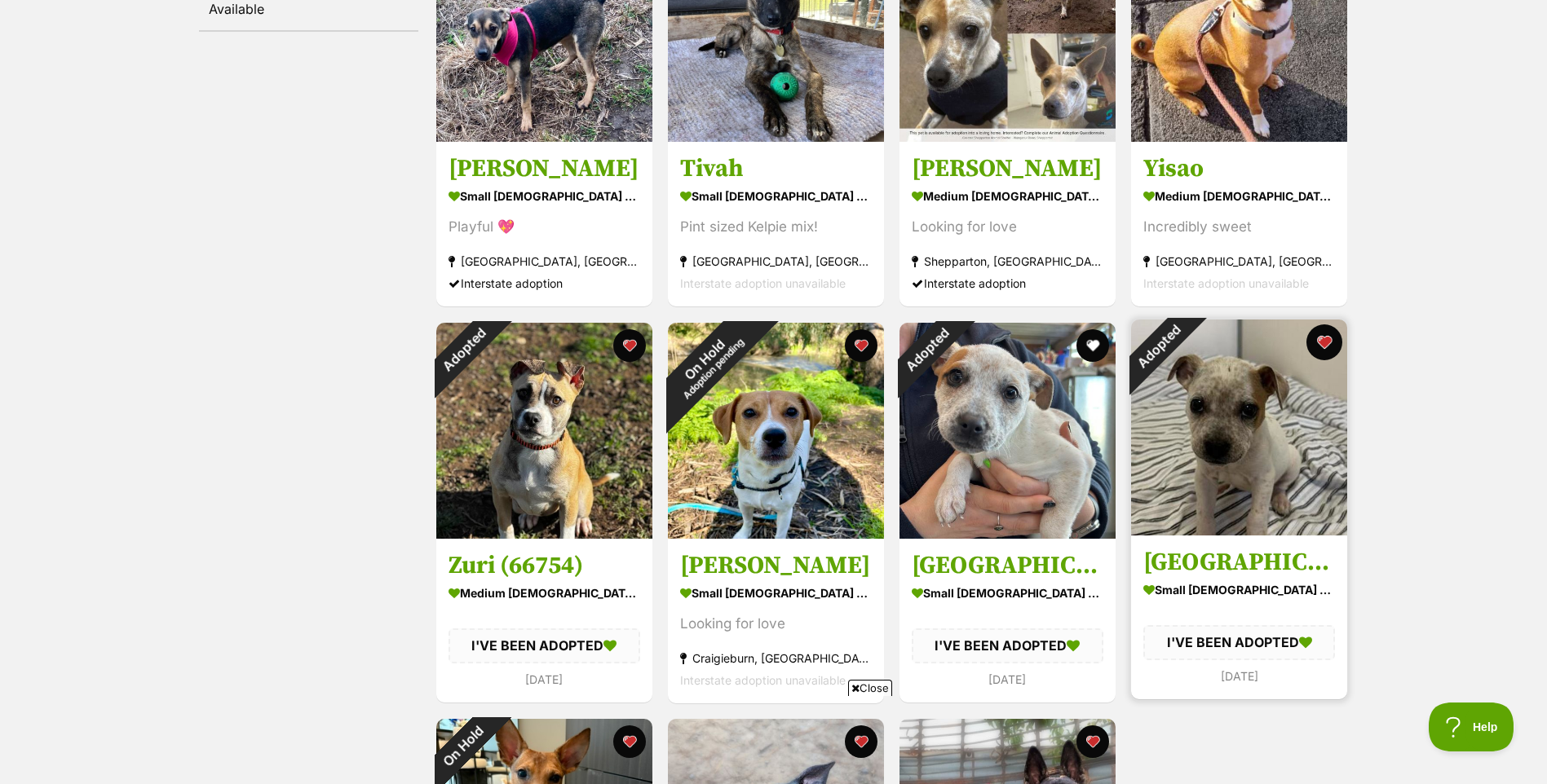
click at [1326, 344] on button "favourite" at bounding box center [1325, 342] width 36 height 36
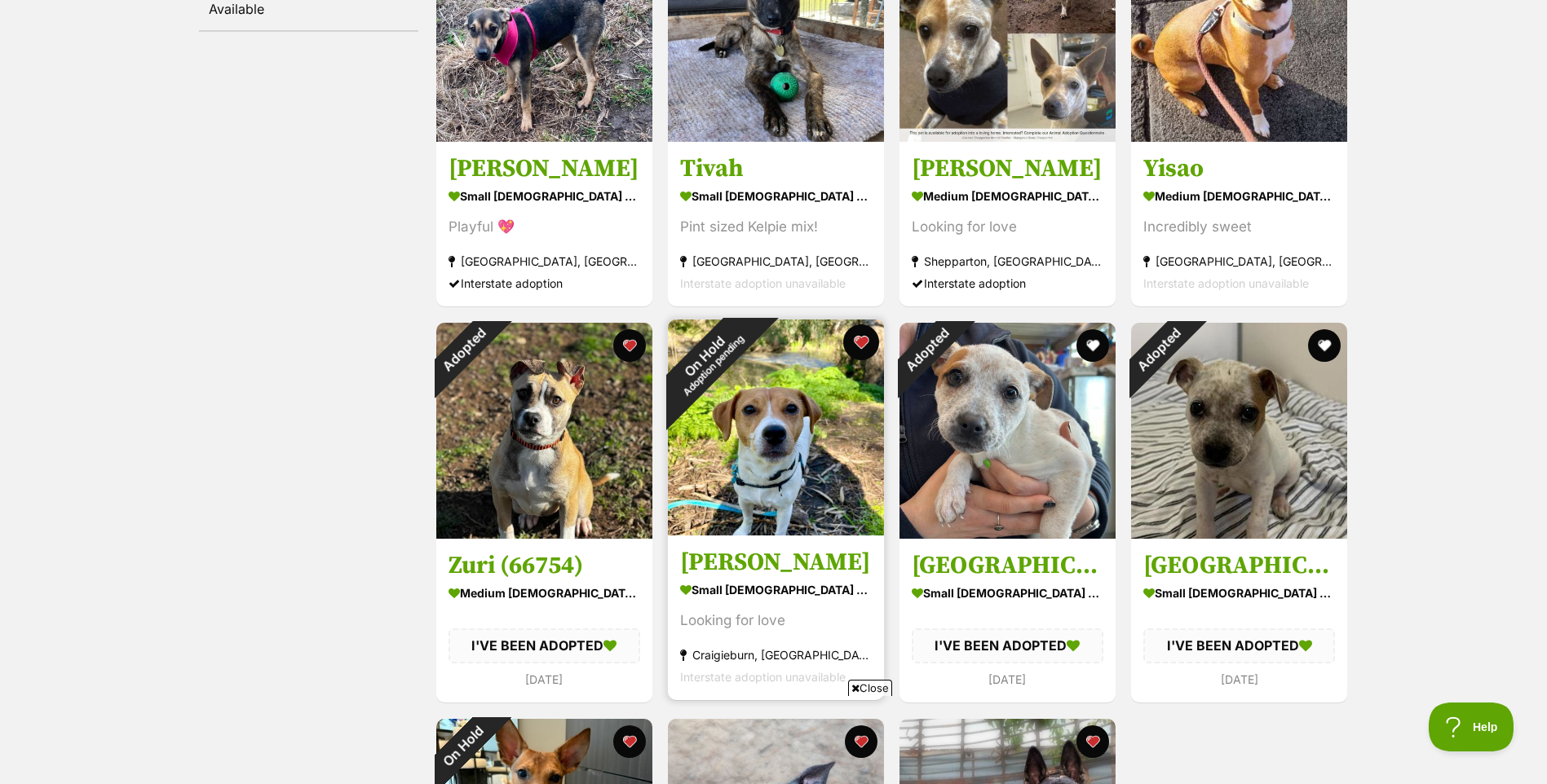
click at [856, 342] on button "favourite" at bounding box center [861, 342] width 36 height 36
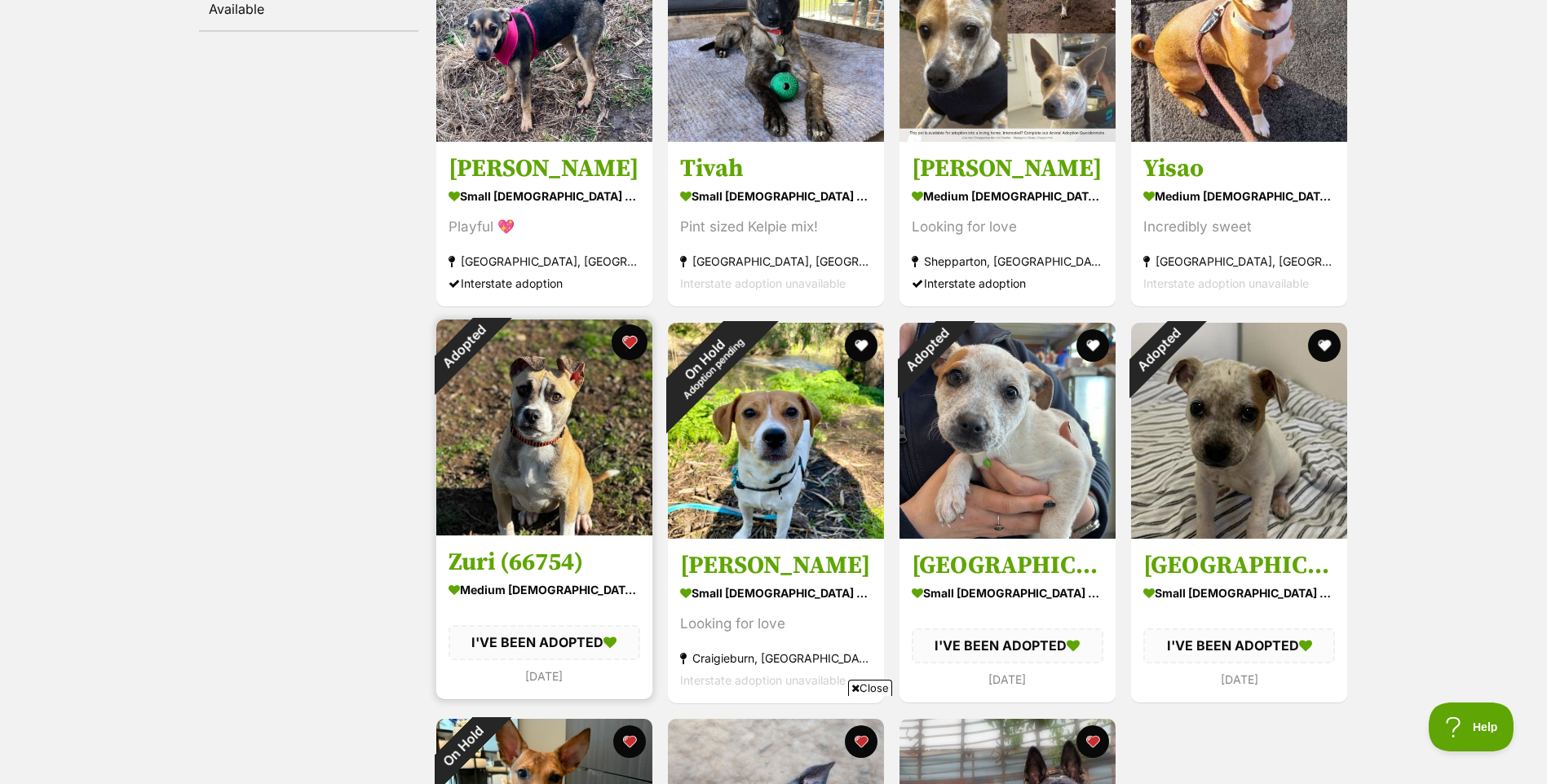
click at [632, 343] on button "favourite" at bounding box center [629, 342] width 36 height 36
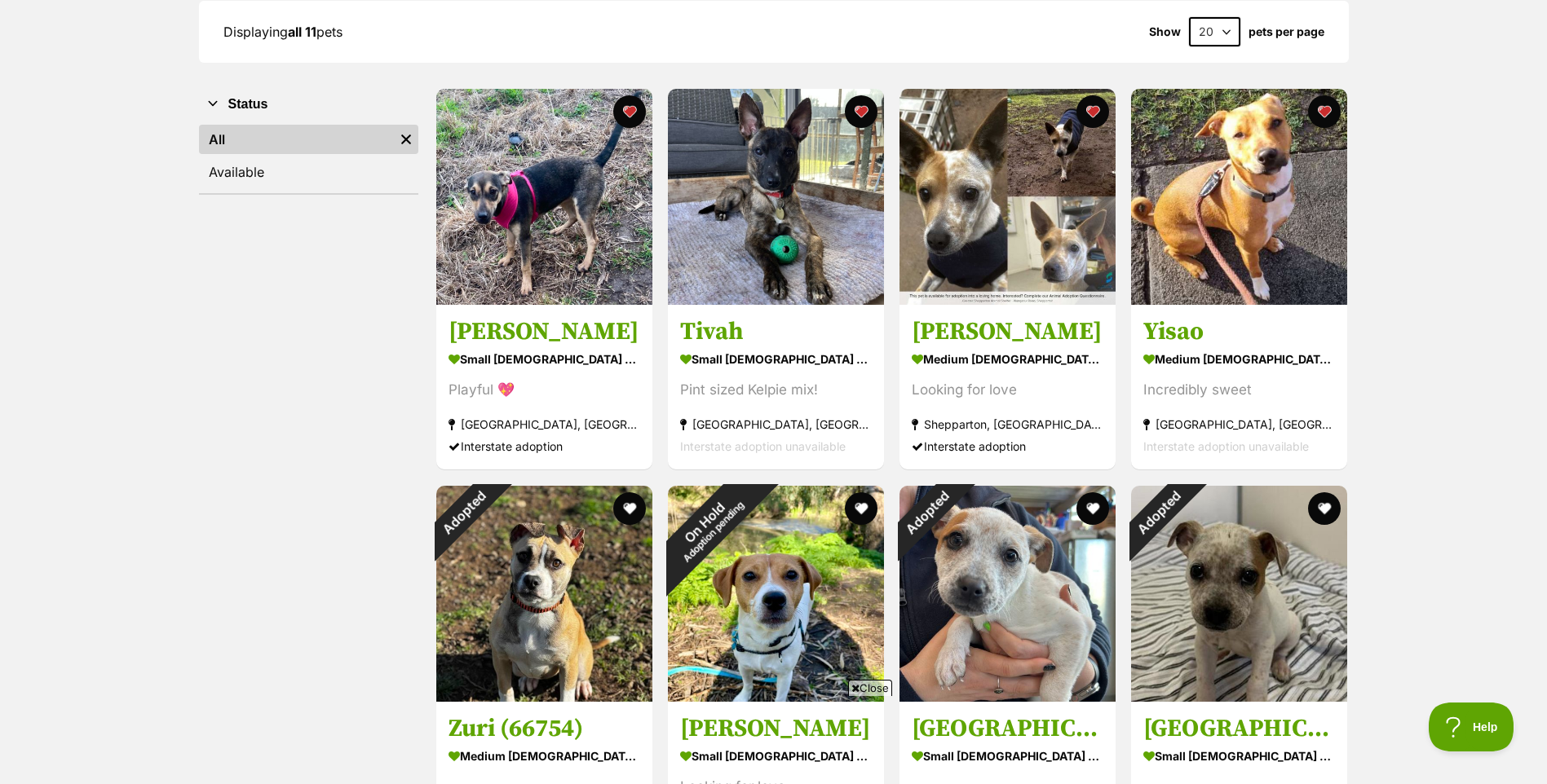
scroll to position [0, 0]
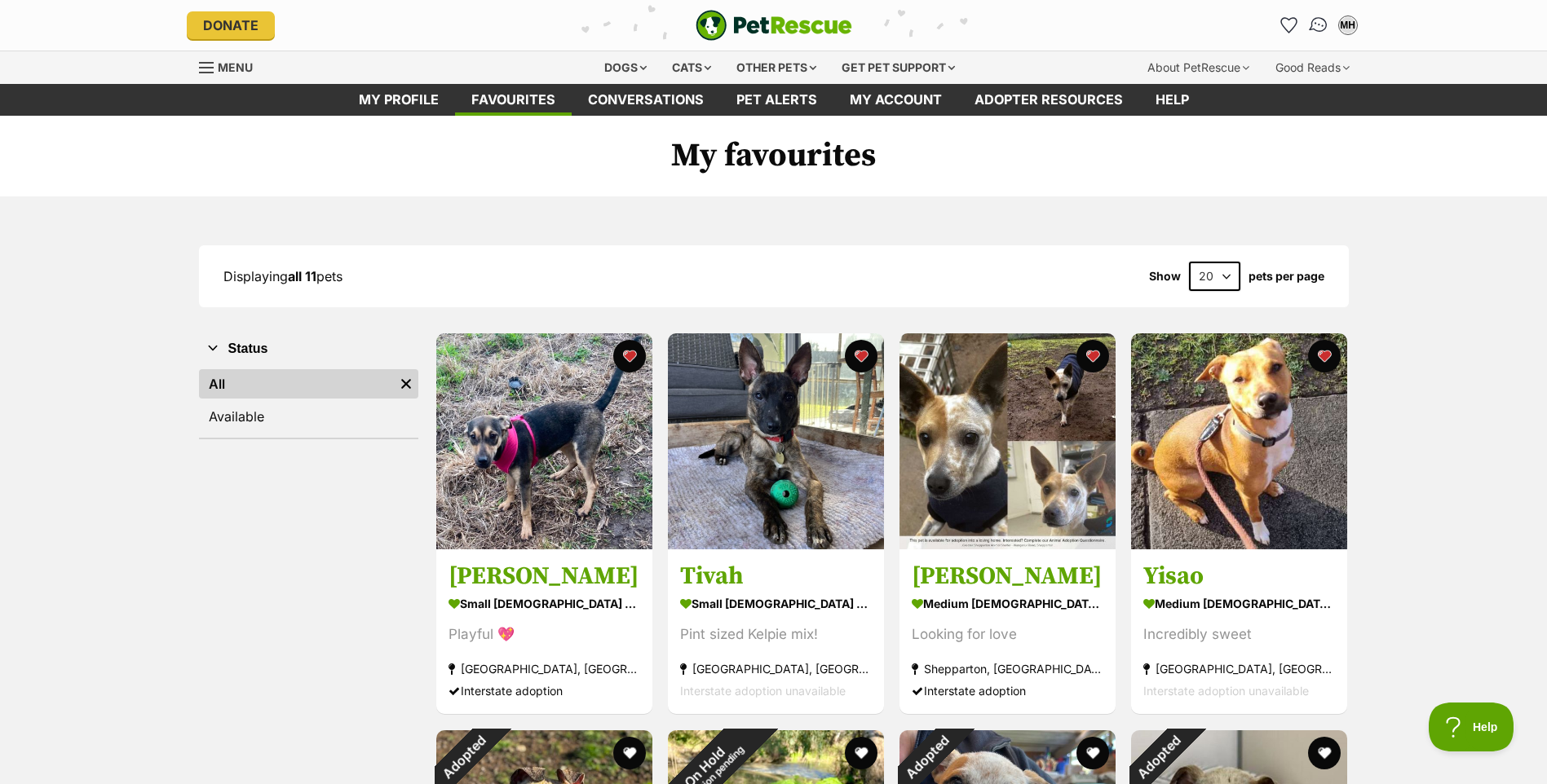
click at [1316, 25] on img "Conversations" at bounding box center [1318, 25] width 22 height 22
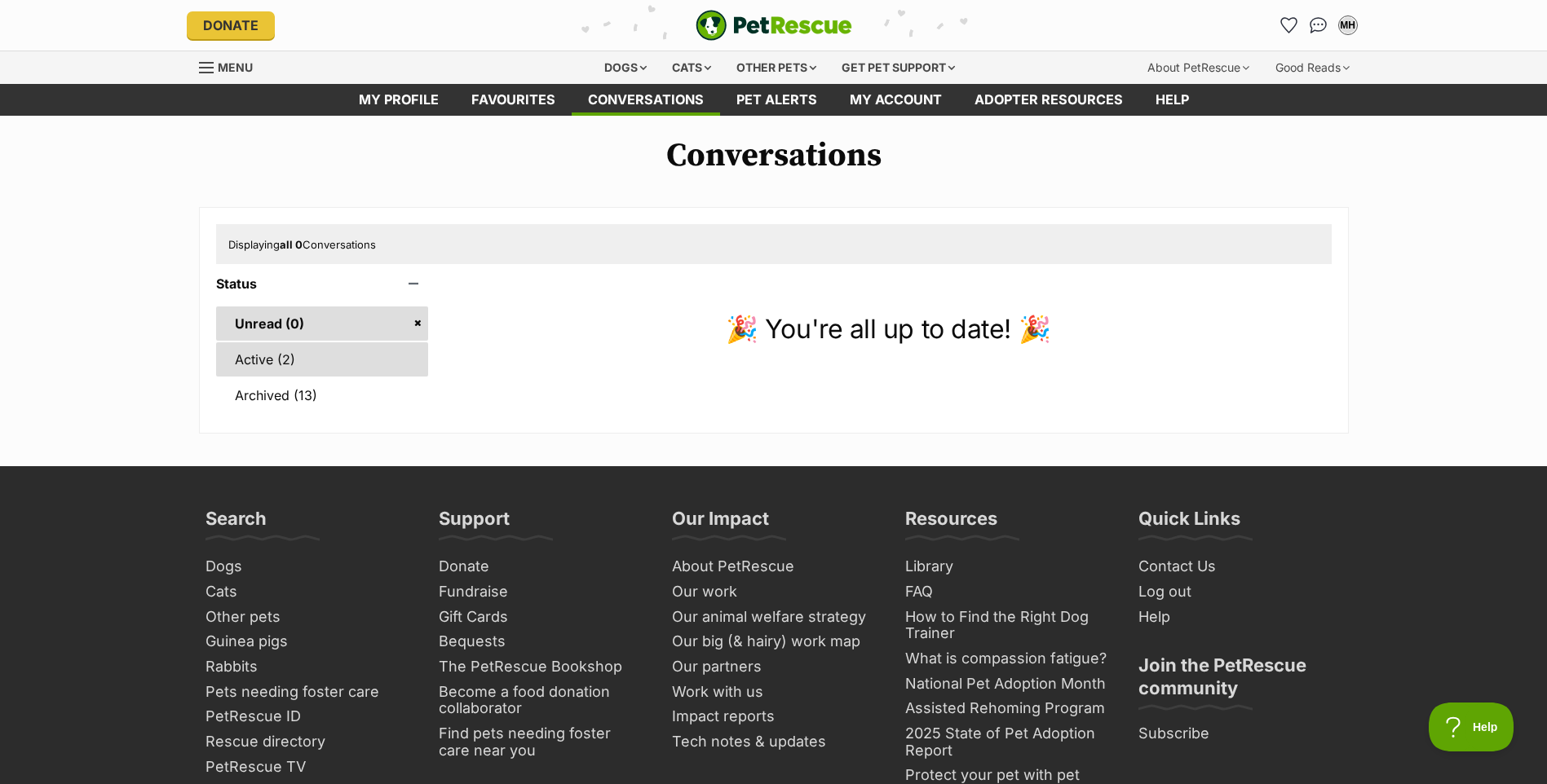
click at [251, 360] on link "Active (2)" at bounding box center [322, 359] width 213 height 34
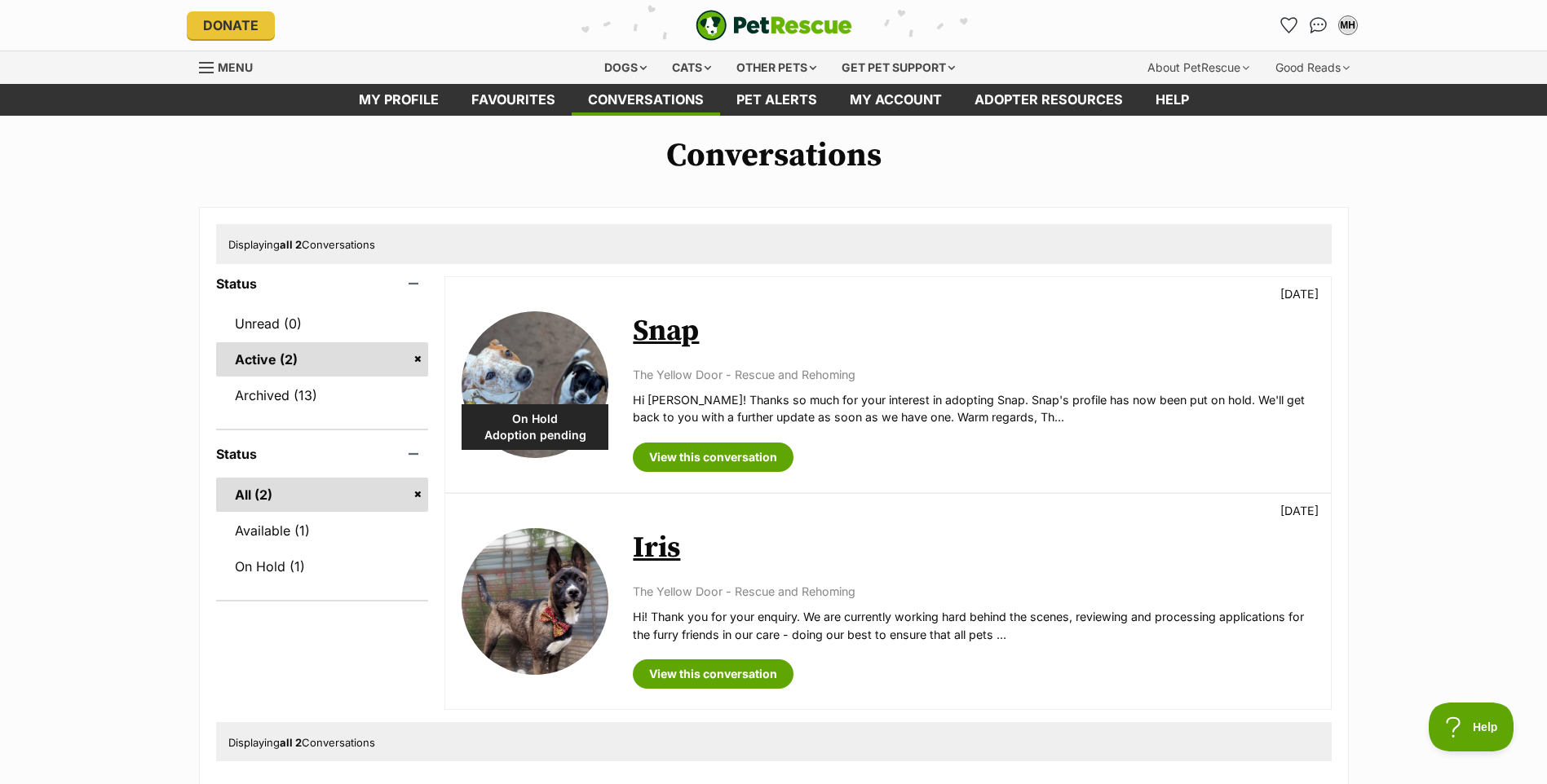
click at [678, 341] on link "Snap" at bounding box center [665, 331] width 66 height 37
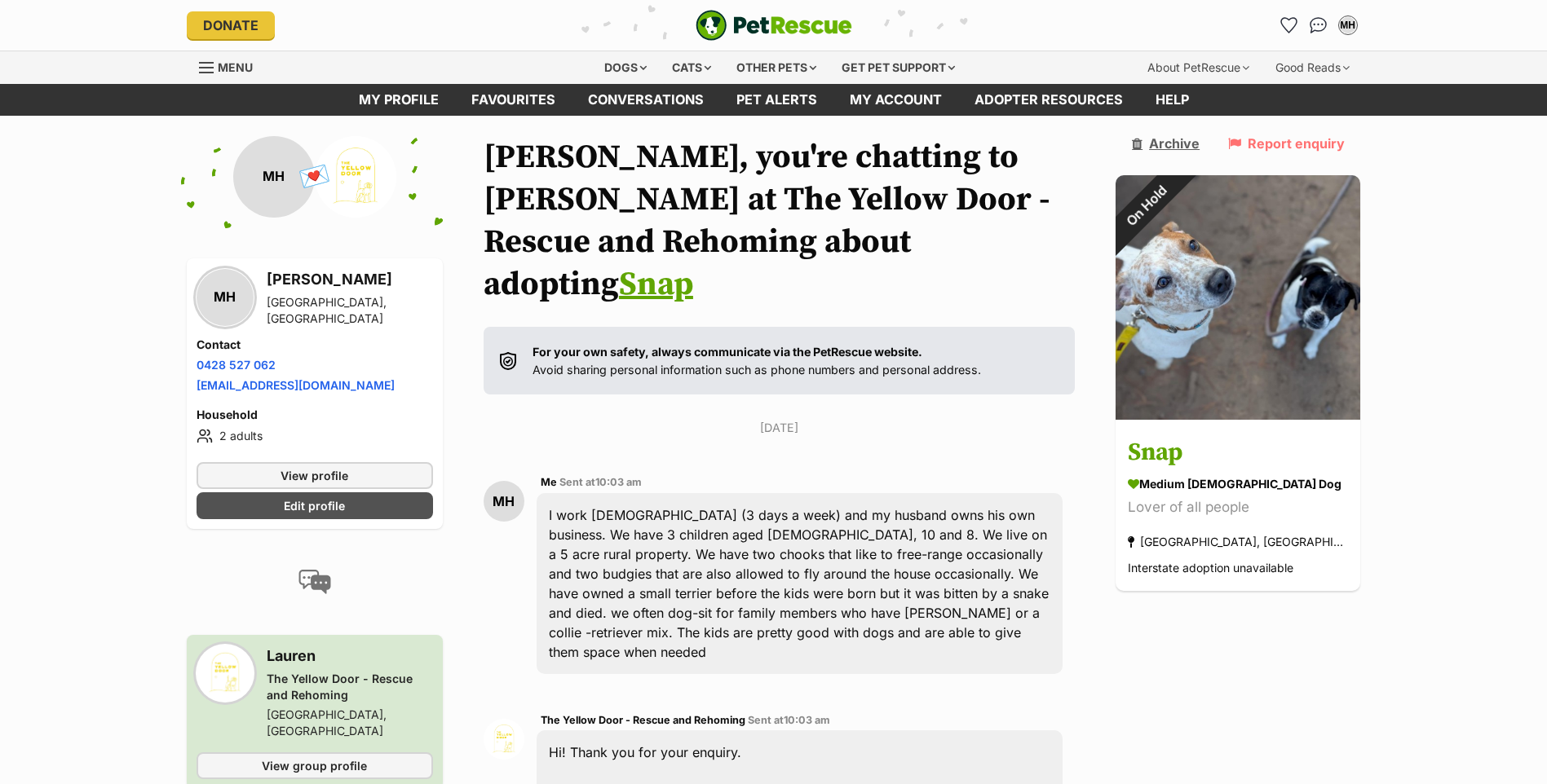
click at [1186, 142] on link "Archive" at bounding box center [1165, 143] width 68 height 14
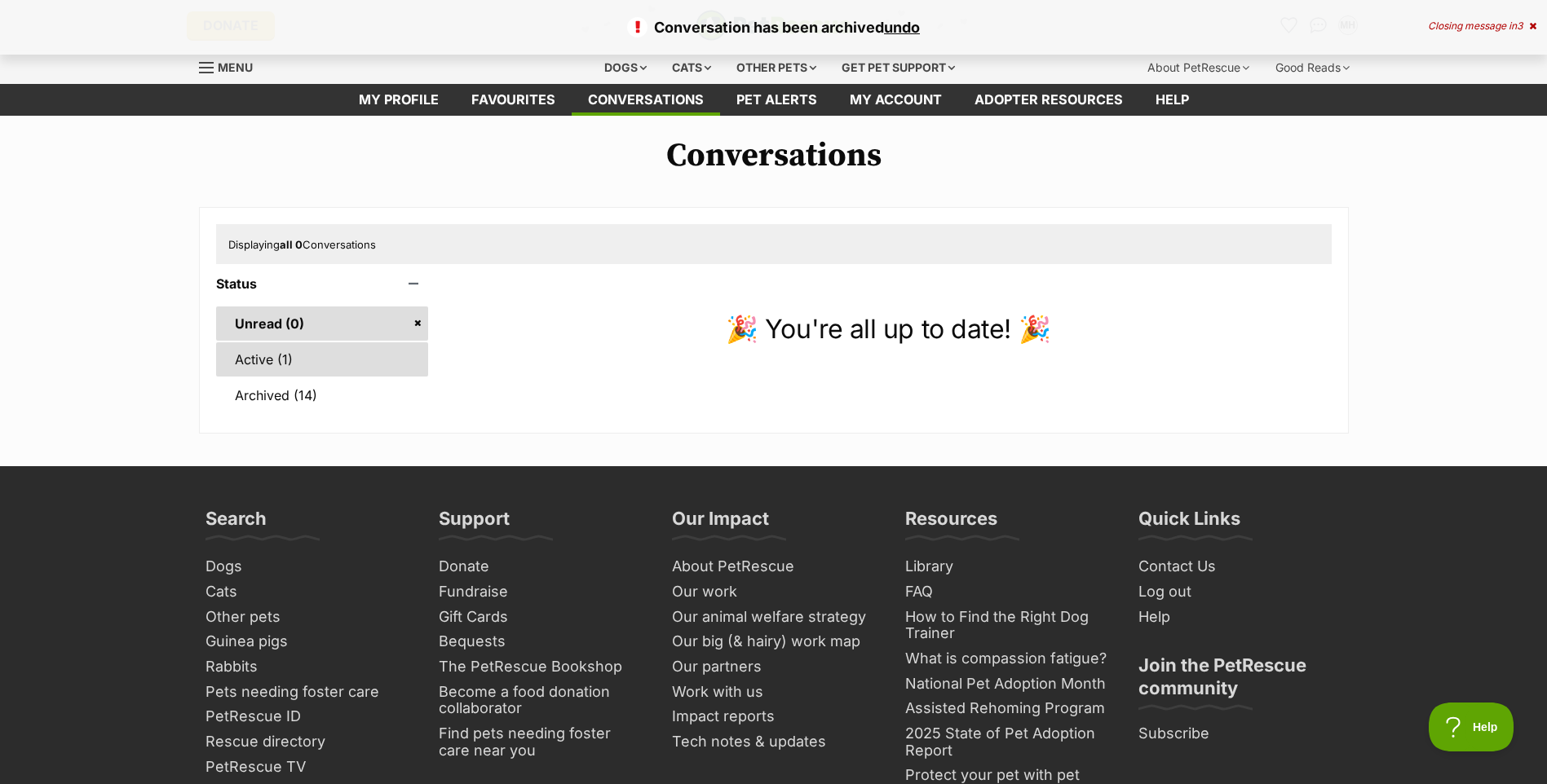
click at [267, 365] on link "Active (1)" at bounding box center [322, 359] width 213 height 34
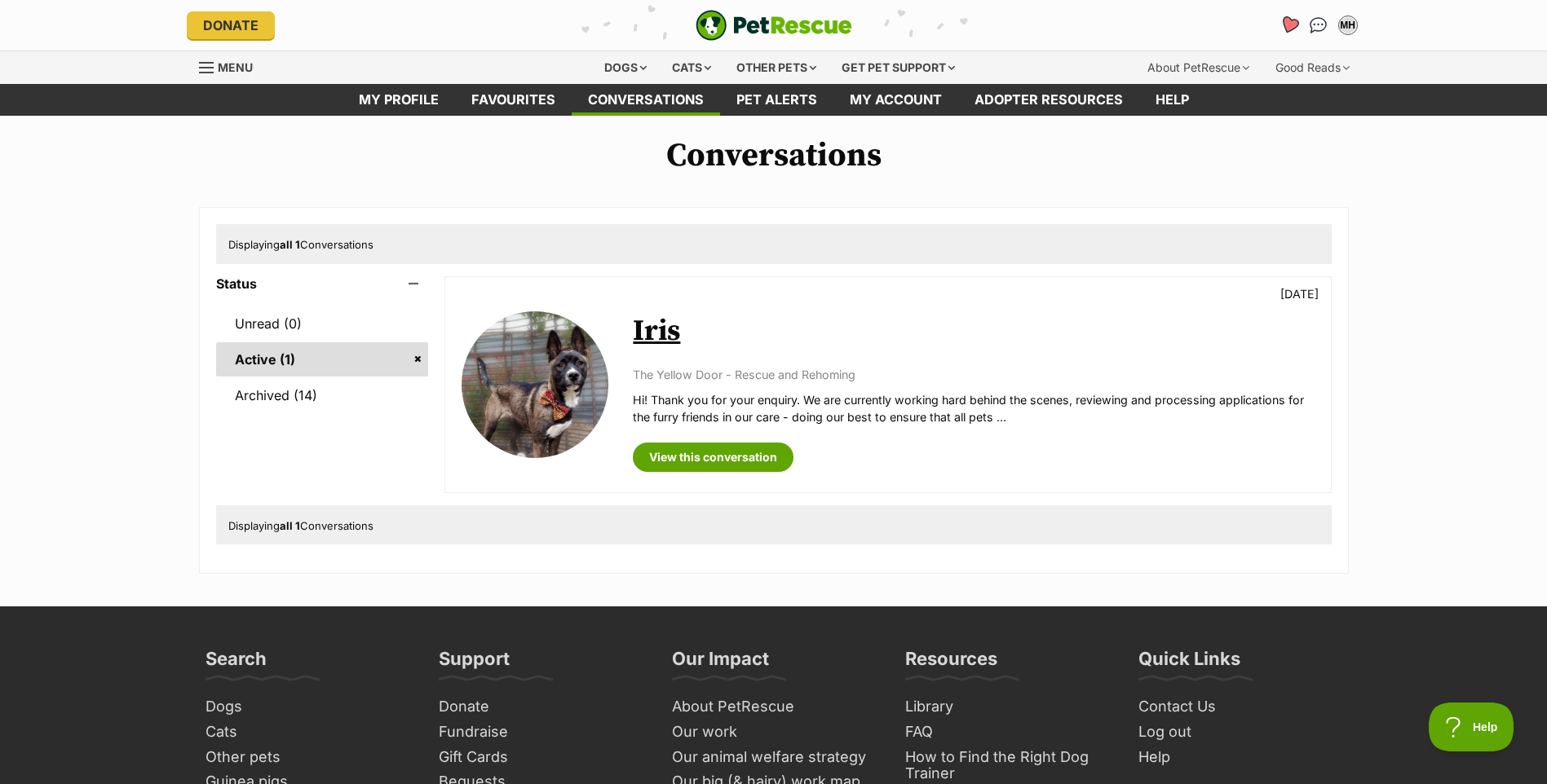
click at [1283, 27] on icon "Favourites" at bounding box center [1289, 25] width 22 height 22
